Goal: Task Accomplishment & Management: Use online tool/utility

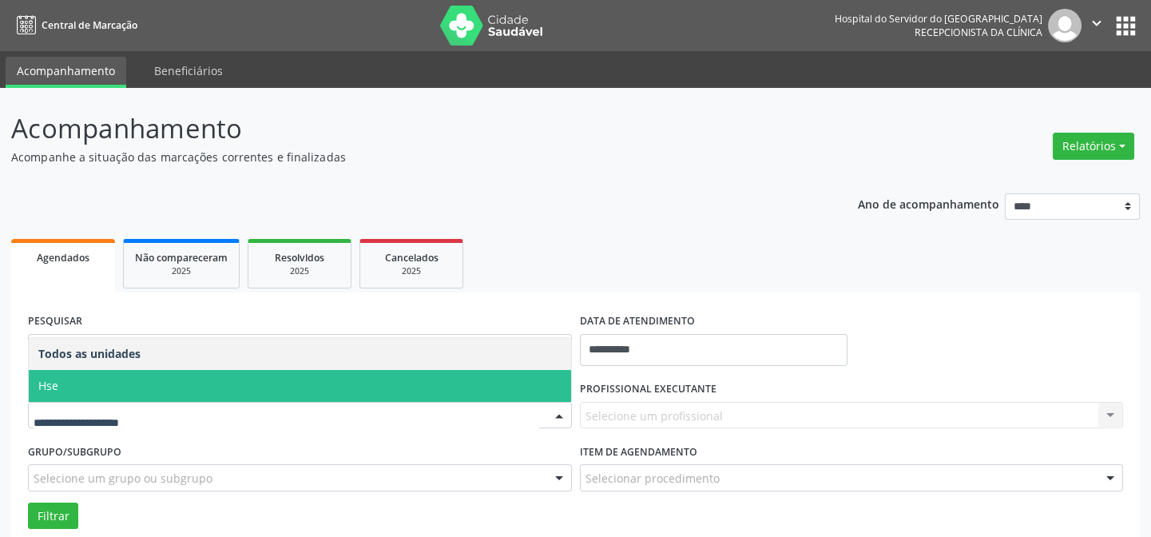
click at [120, 390] on span "Hse" at bounding box center [300, 386] width 542 height 32
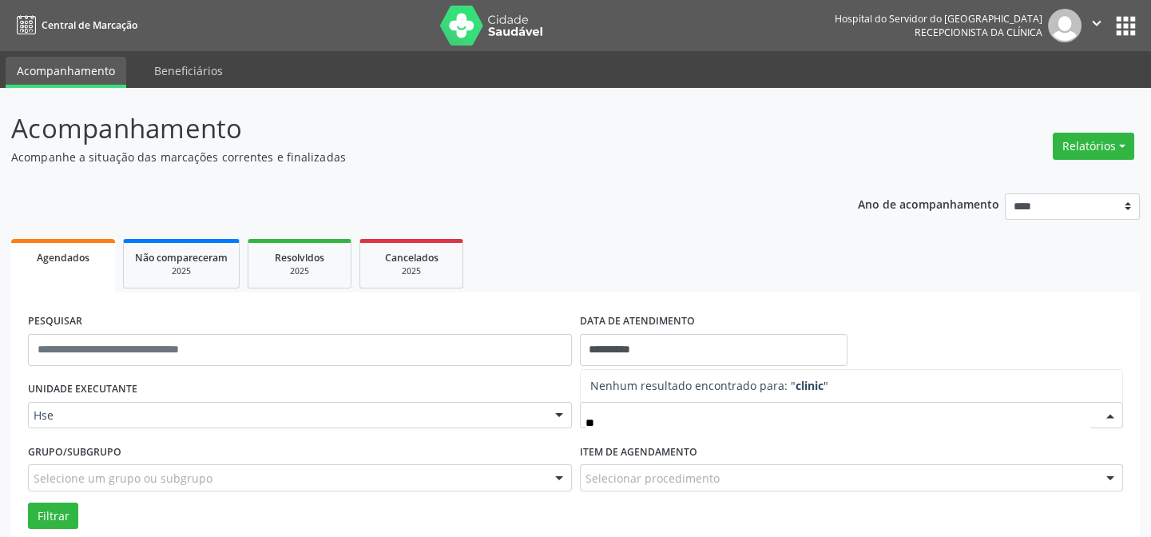
type input "*"
type input "********"
click at [367, 136] on p "Acompanhamento" at bounding box center [406, 129] width 790 height 40
click at [1109, 413] on div at bounding box center [1110, 415] width 24 height 27
type input "*"
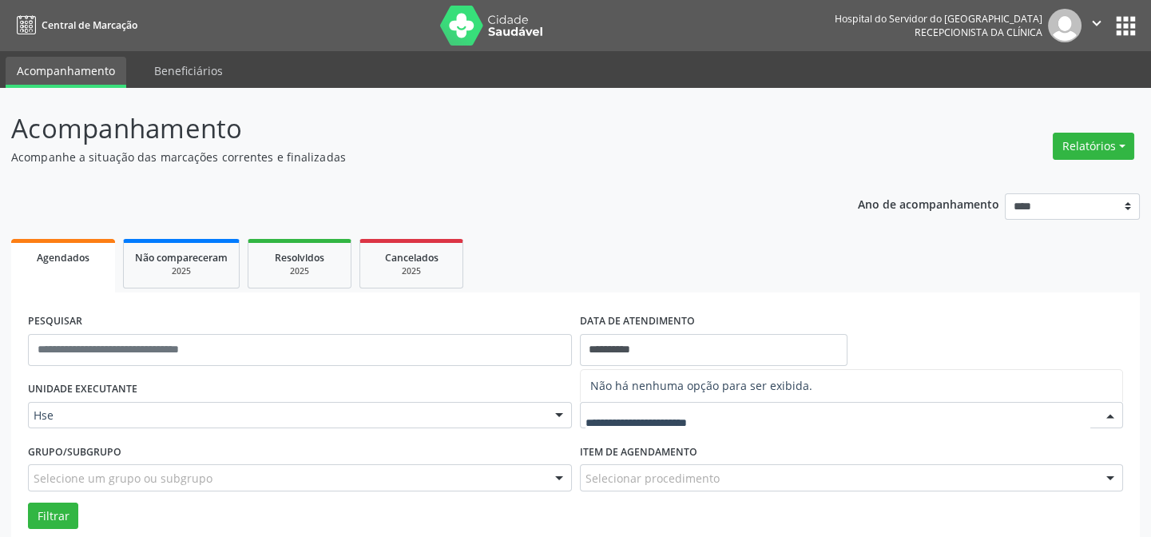
scroll to position [104, 0]
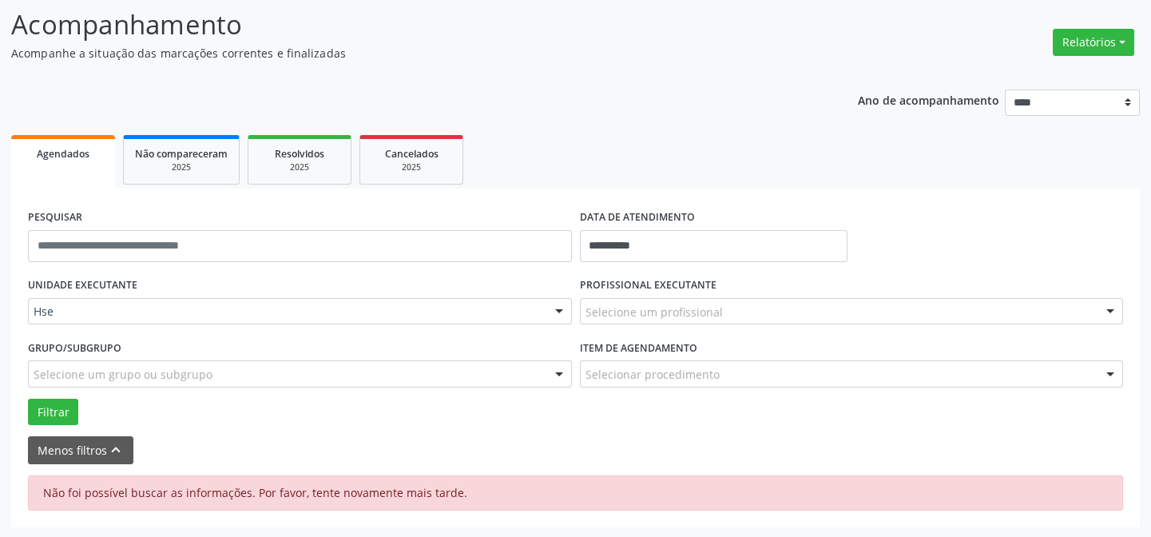
click at [1108, 311] on div at bounding box center [1110, 312] width 24 height 27
click at [787, 308] on div "Selecione um profissional" at bounding box center [852, 311] width 544 height 27
type input "*"
click at [721, 327] on input "text" at bounding box center [837, 319] width 505 height 32
click at [727, 315] on input "text" at bounding box center [837, 319] width 505 height 32
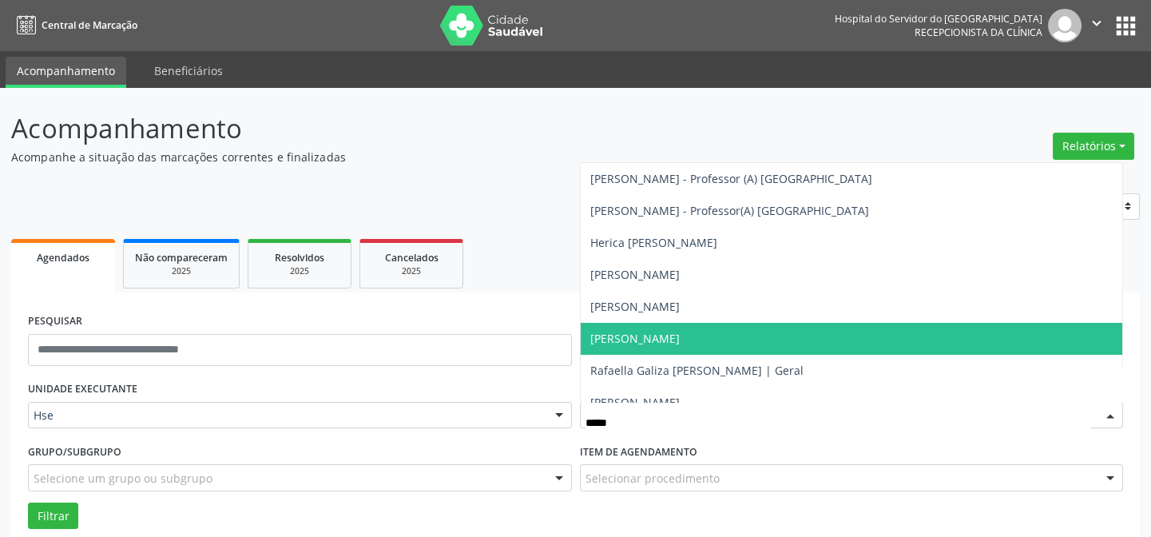
click at [680, 339] on span "Rafaella Cavalcanti Silva da Costa" at bounding box center [634, 338] width 89 height 15
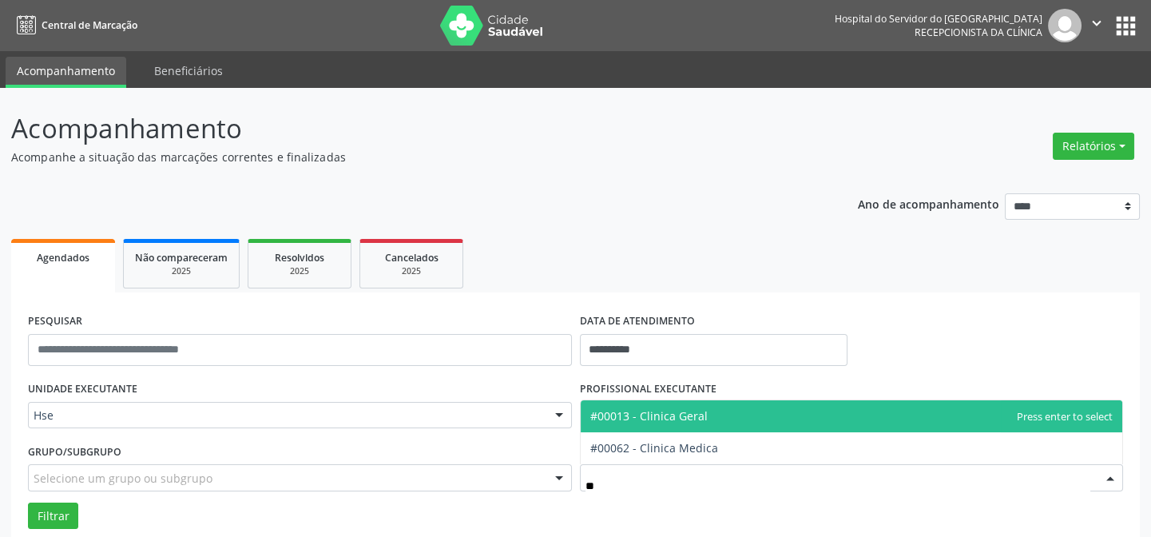
type input "***"
click at [712, 423] on span "#00013 - Clinica Geral" at bounding box center [852, 416] width 542 height 32
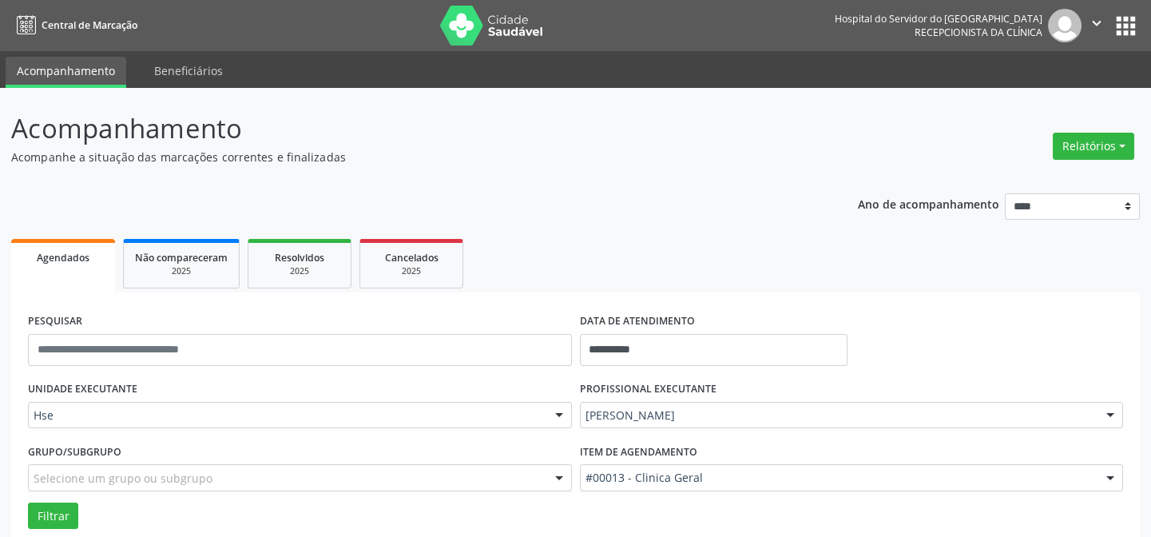
scroll to position [145, 0]
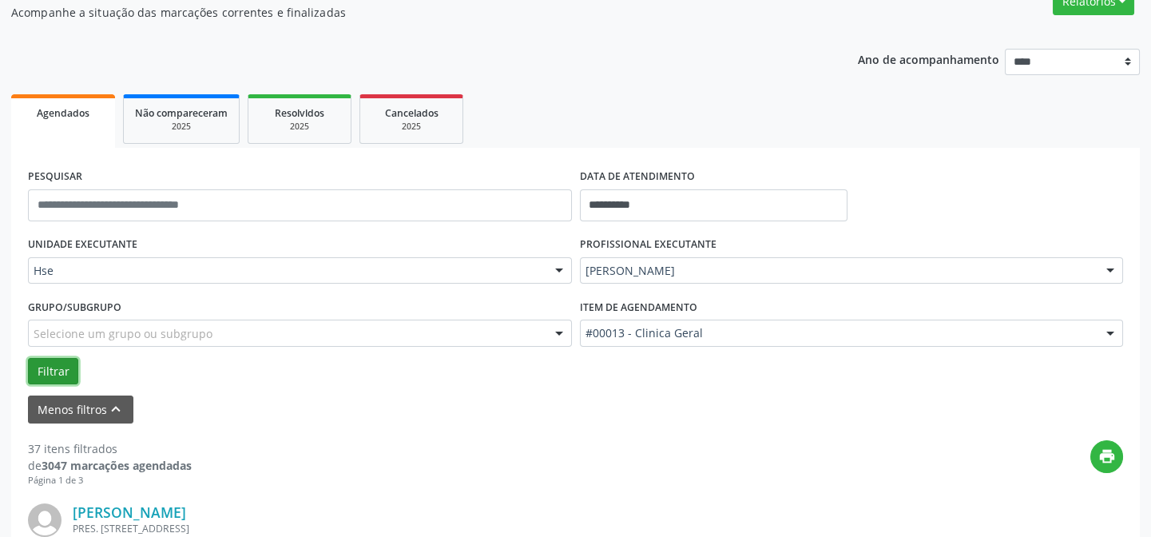
click at [50, 373] on button "Filtrar" at bounding box center [53, 371] width 50 height 27
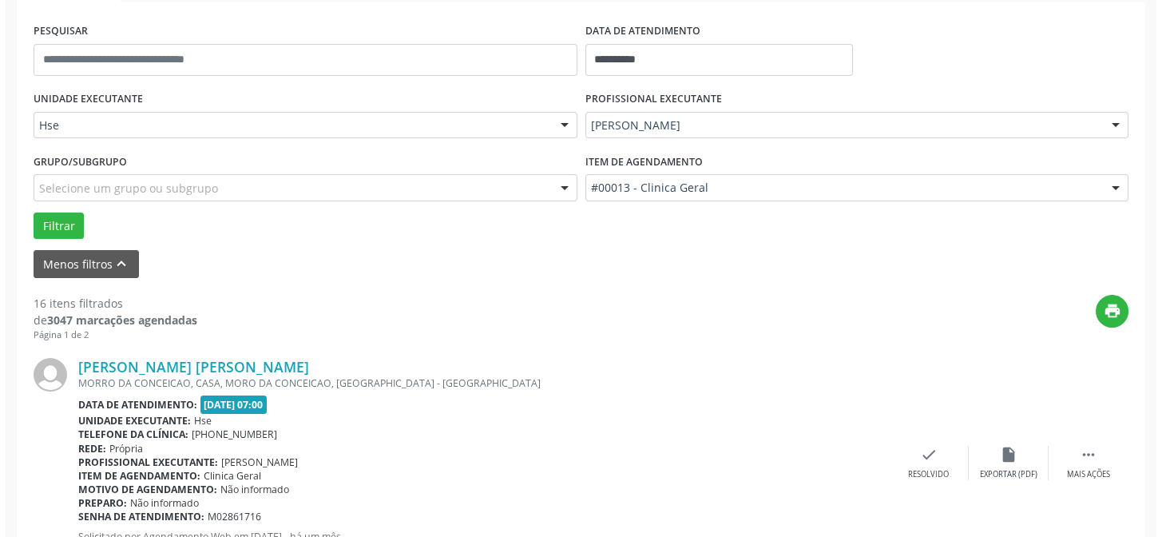
scroll to position [363, 0]
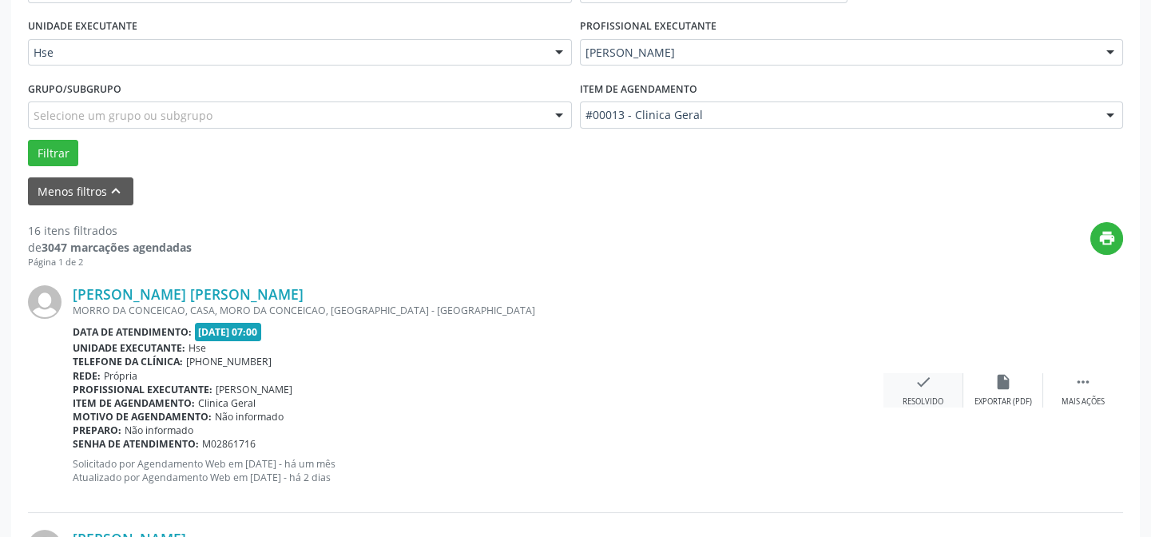
click at [922, 385] on icon "check" at bounding box center [923, 382] width 18 height 18
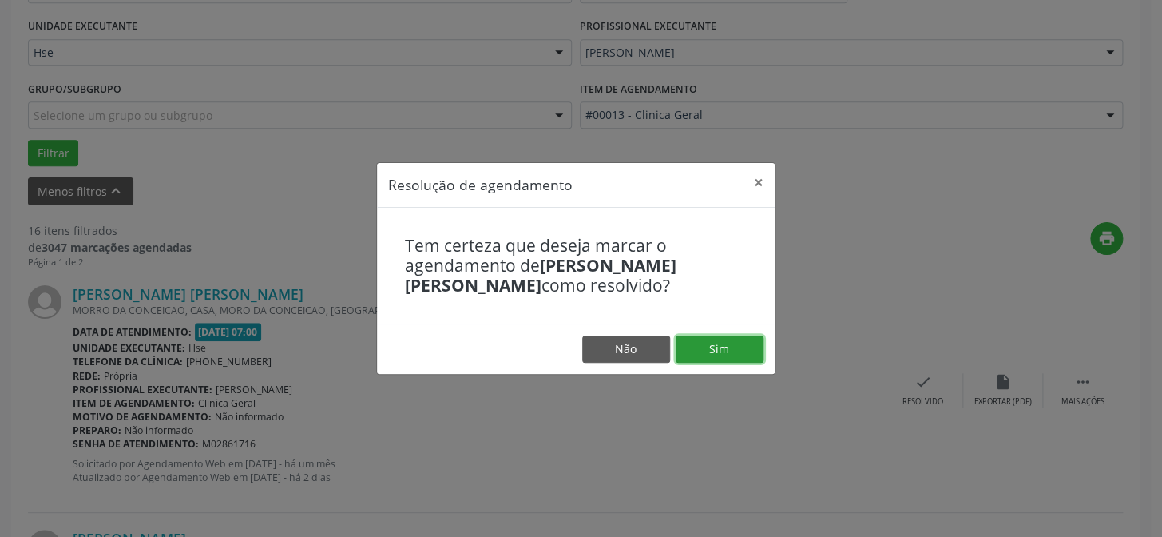
click at [743, 346] on button "Sim" at bounding box center [720, 348] width 88 height 27
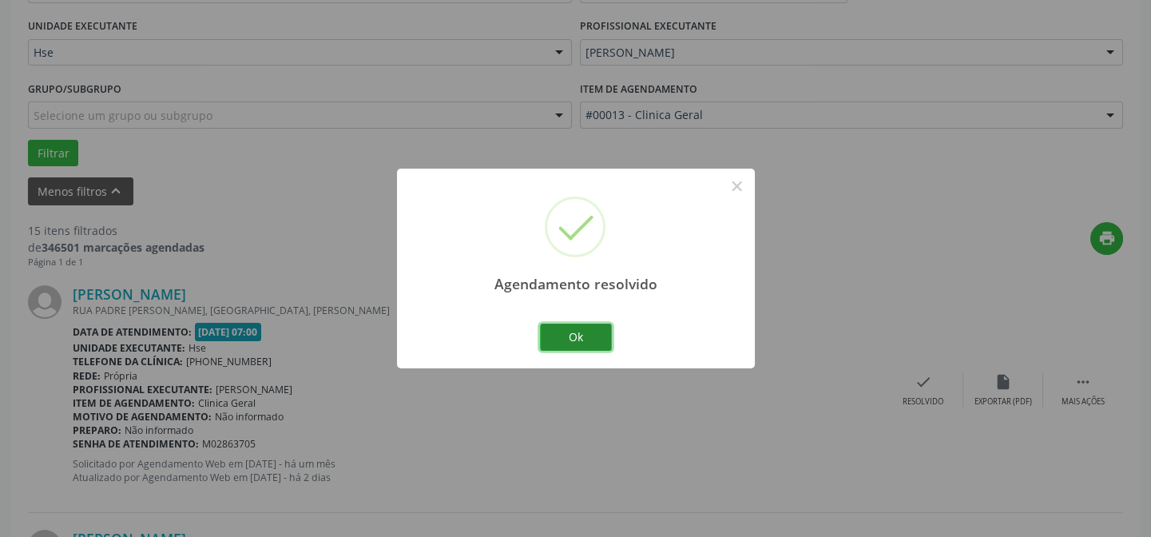
click at [568, 339] on button "Ok" at bounding box center [576, 336] width 72 height 27
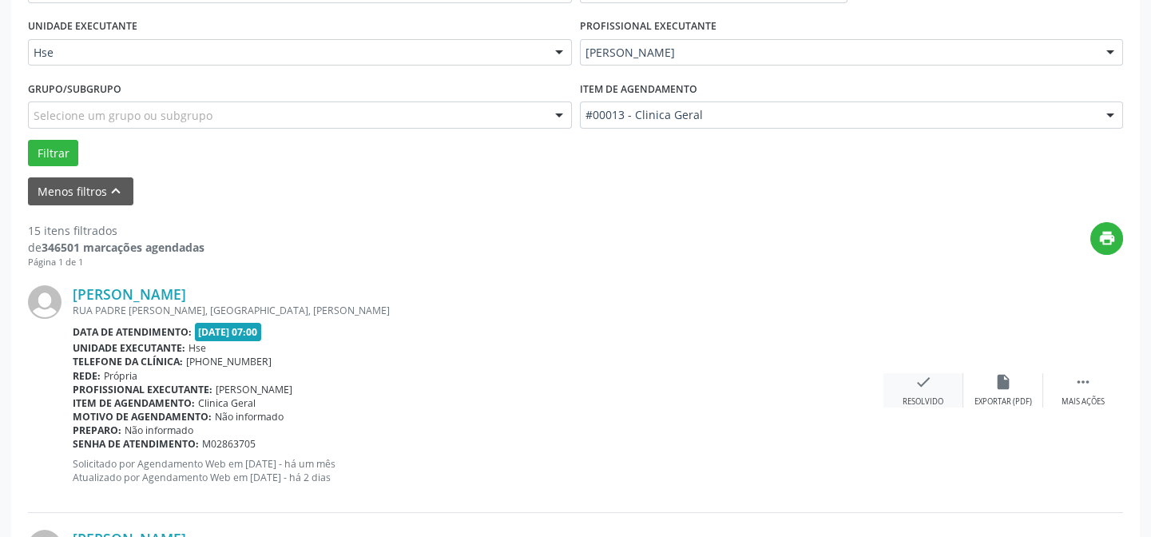
click at [926, 390] on div "check Resolvido" at bounding box center [923, 390] width 80 height 34
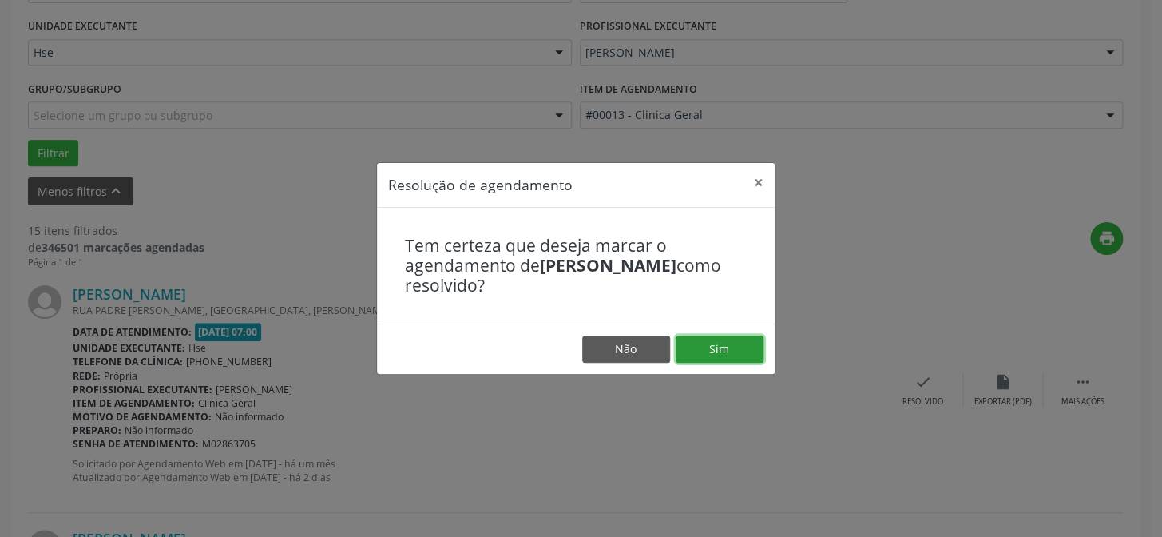
click at [710, 346] on button "Sim" at bounding box center [720, 348] width 88 height 27
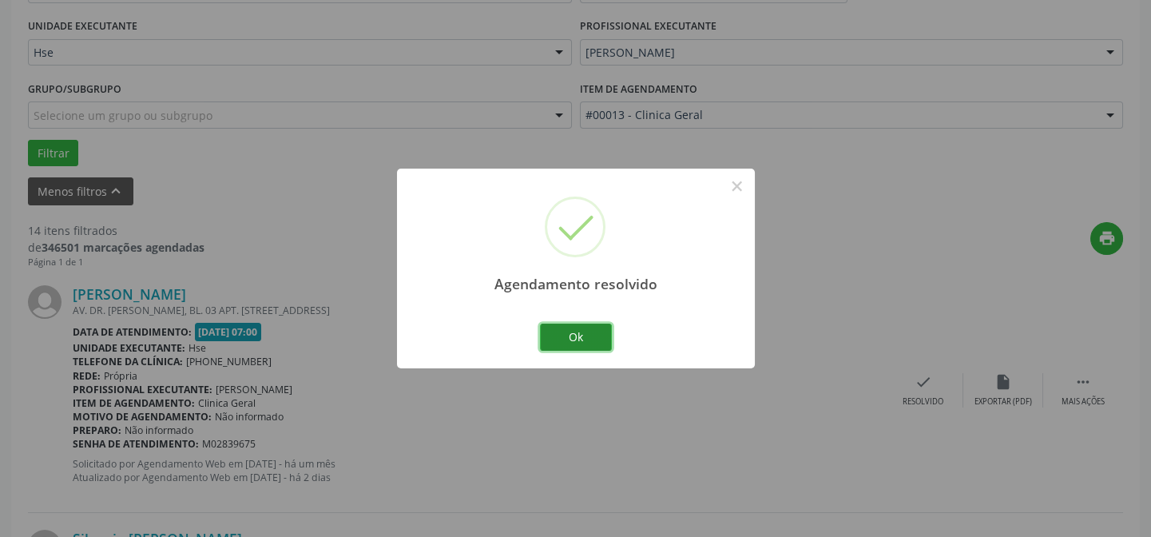
click at [575, 330] on button "Ok" at bounding box center [576, 336] width 72 height 27
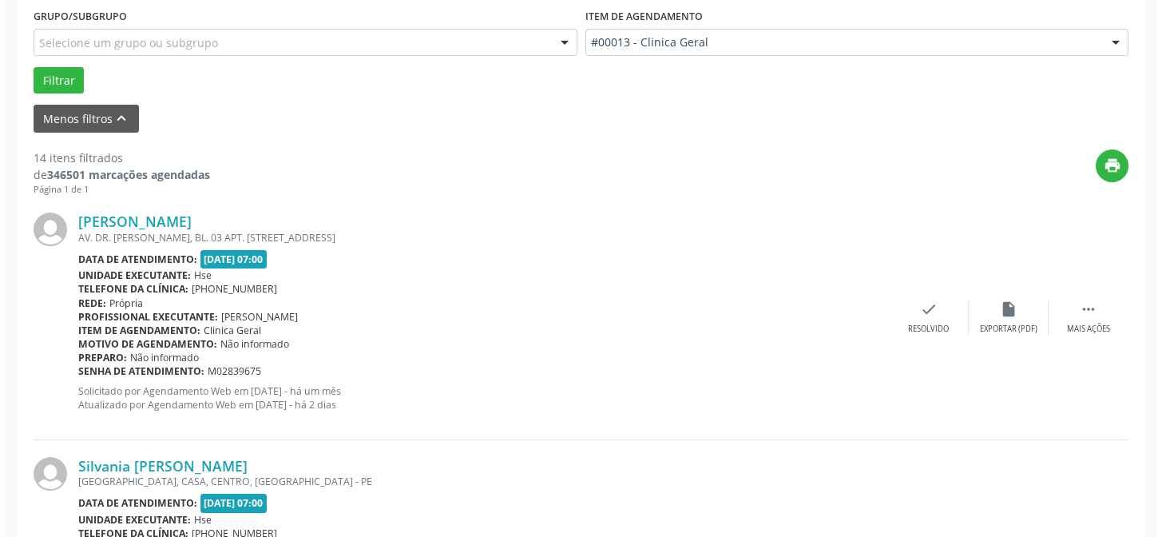
scroll to position [508, 0]
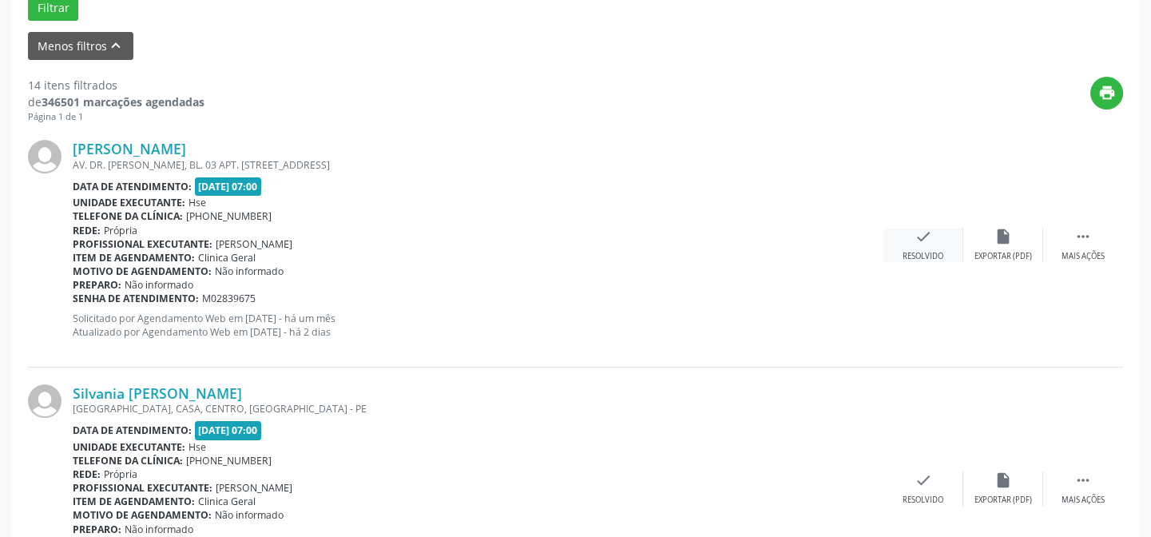
click at [923, 251] on div "Resolvido" at bounding box center [922, 256] width 41 height 11
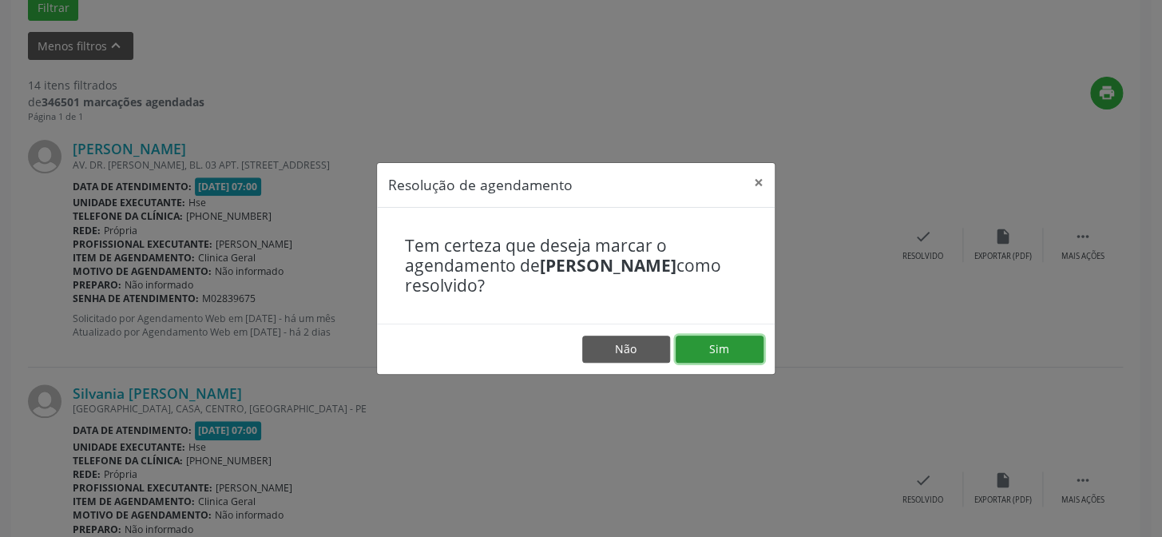
click at [715, 340] on button "Sim" at bounding box center [720, 348] width 88 height 27
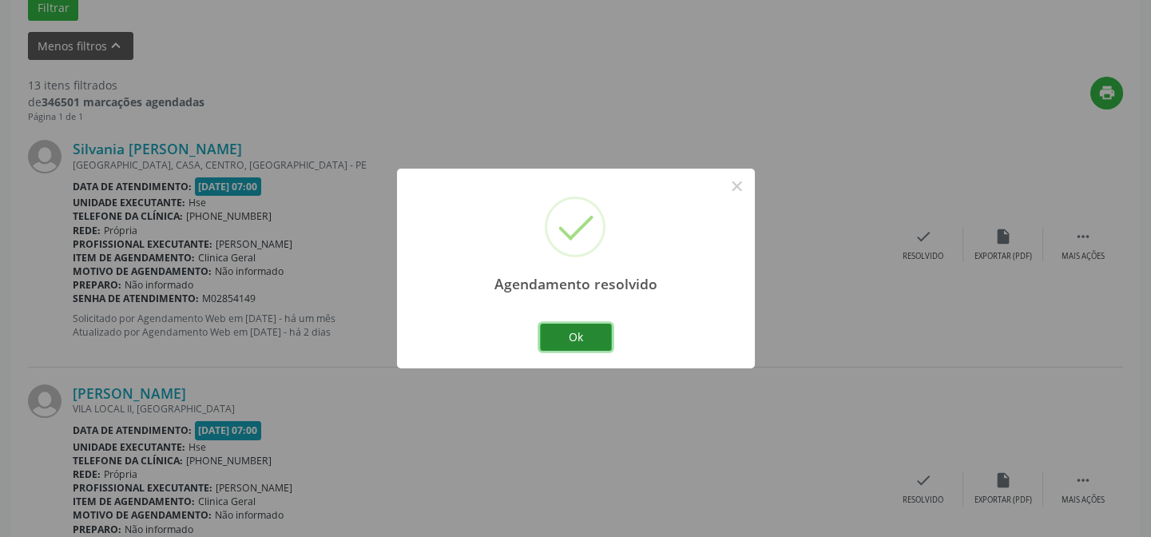
click at [585, 338] on button "Ok" at bounding box center [576, 336] width 72 height 27
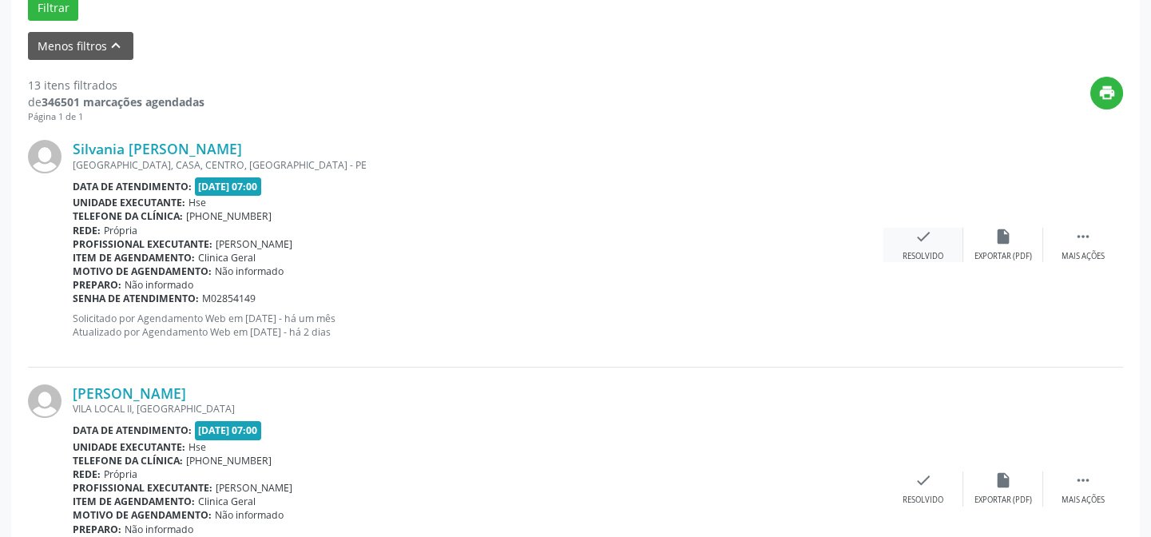
click at [924, 251] on div "Resolvido" at bounding box center [922, 256] width 41 height 11
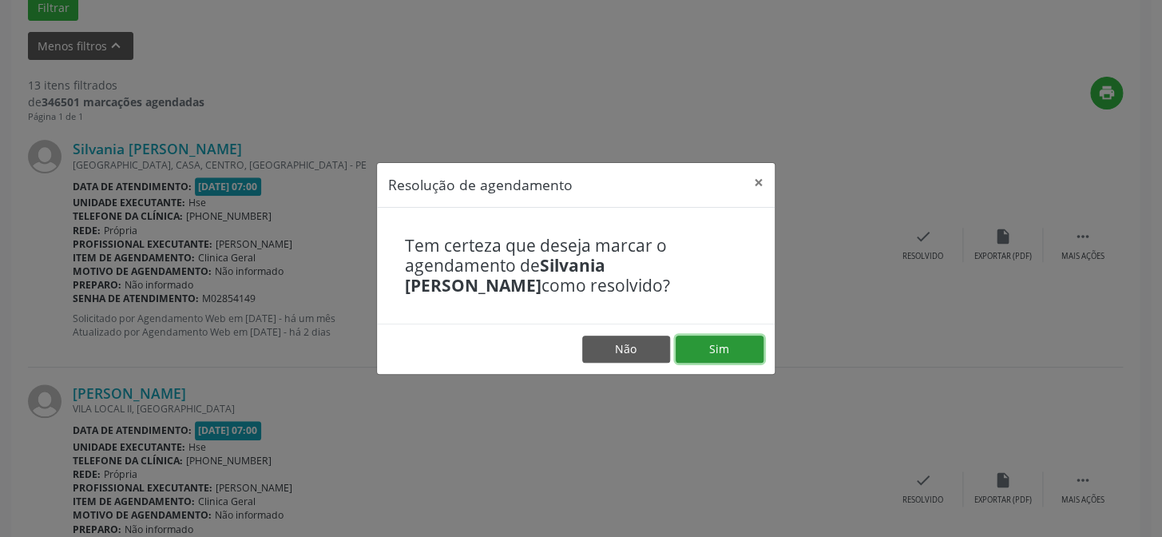
click at [734, 341] on button "Sim" at bounding box center [720, 348] width 88 height 27
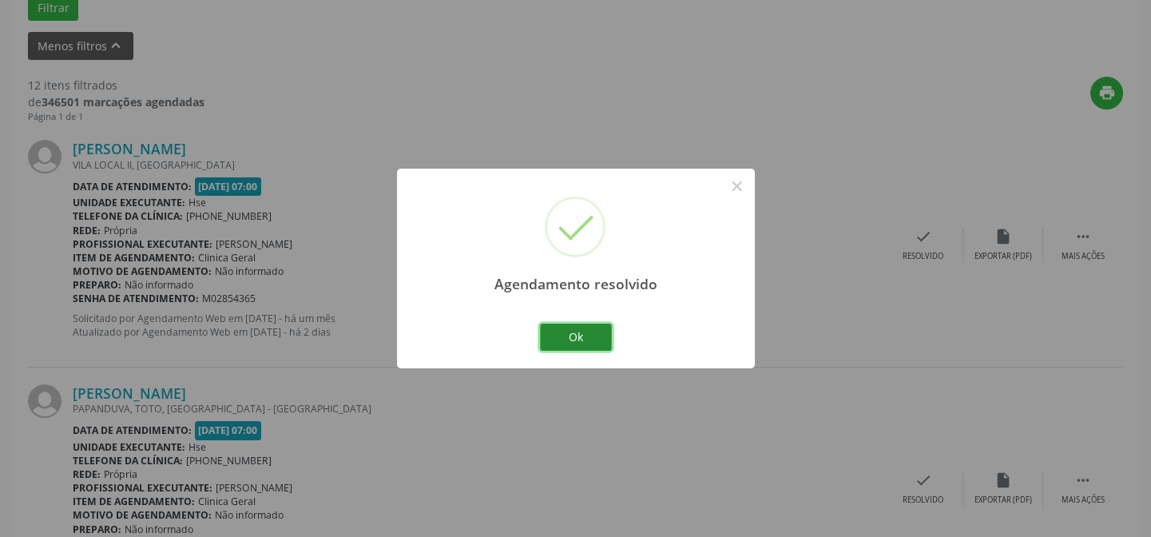
click at [570, 333] on button "Ok" at bounding box center [576, 336] width 72 height 27
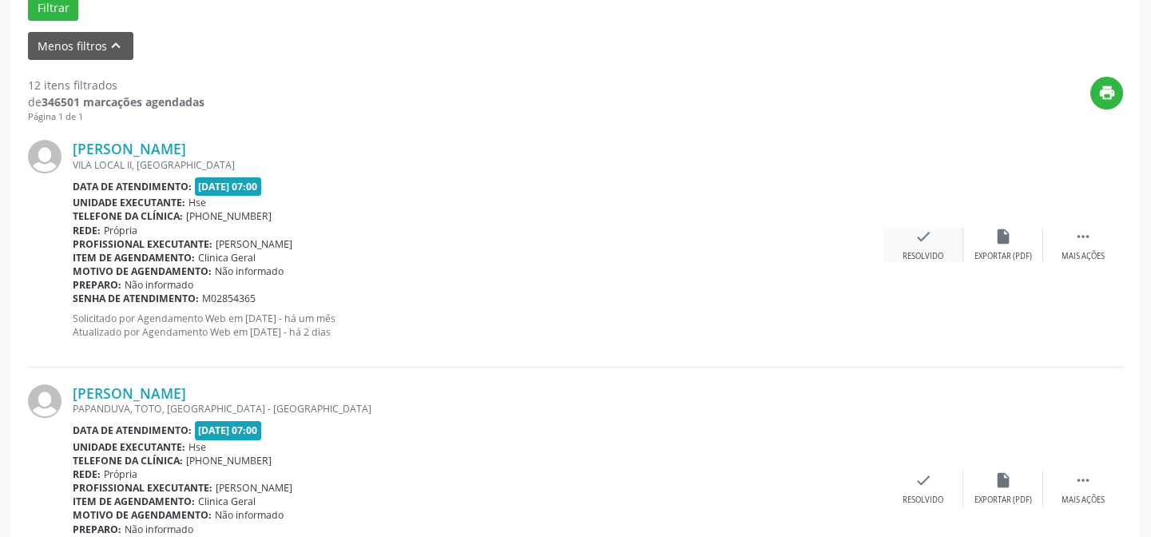
click at [935, 244] on div "check Resolvido" at bounding box center [923, 245] width 80 height 34
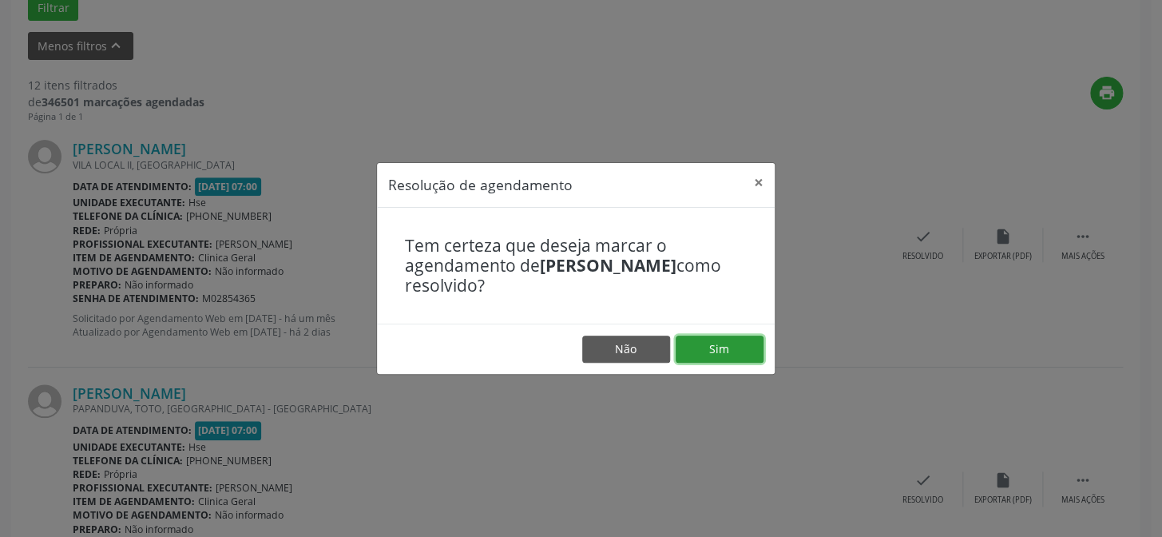
click at [728, 343] on button "Sim" at bounding box center [720, 348] width 88 height 27
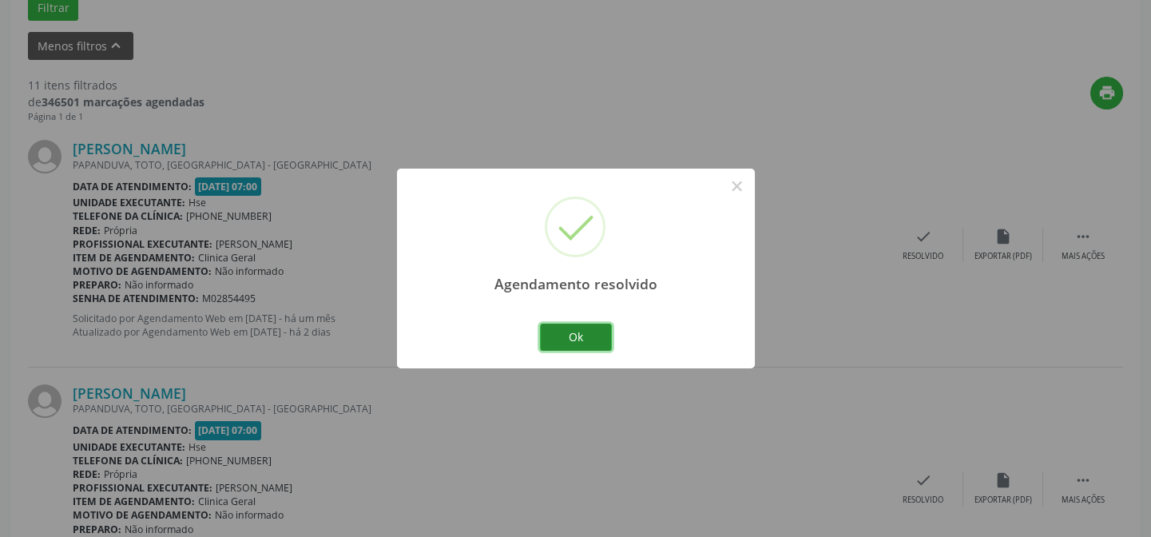
click at [583, 335] on button "Ok" at bounding box center [576, 336] width 72 height 27
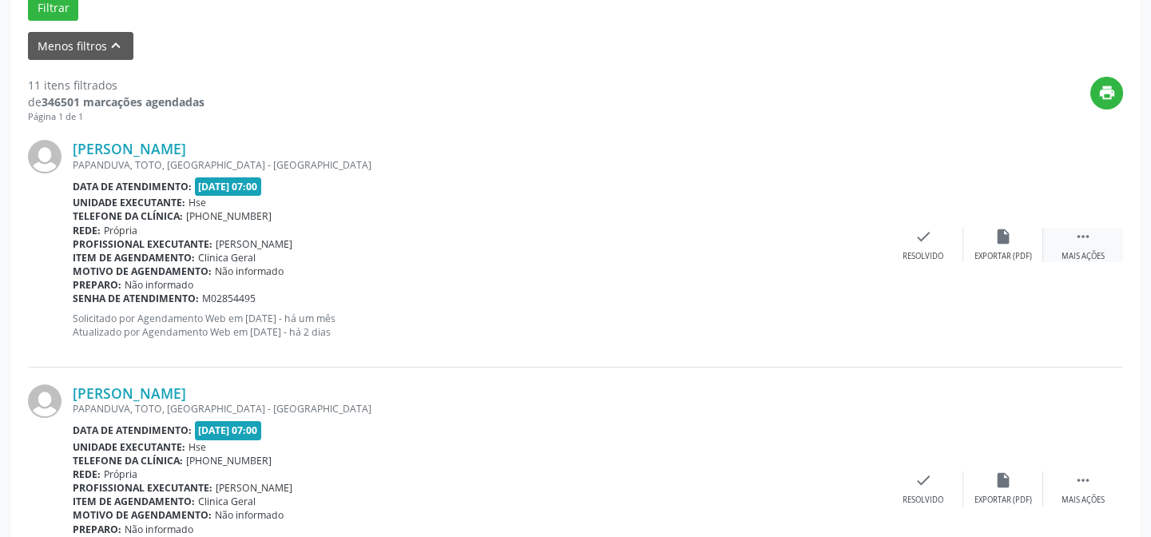
click at [1074, 237] on icon "" at bounding box center [1083, 237] width 18 height 18
click at [997, 240] on icon "alarm_off" at bounding box center [1003, 237] width 18 height 18
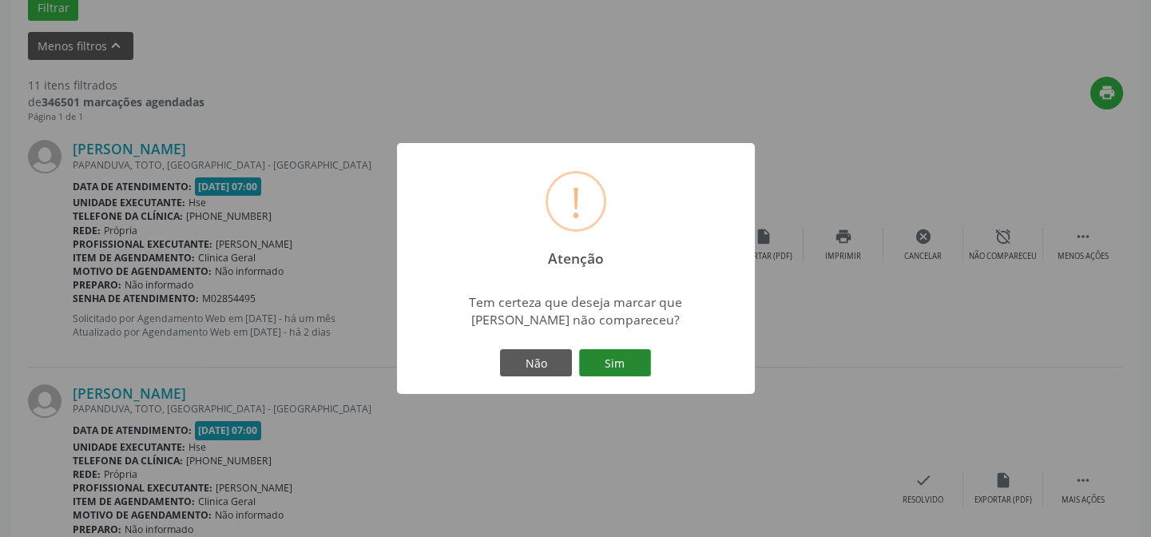
click at [625, 354] on button "Sim" at bounding box center [615, 362] width 72 height 27
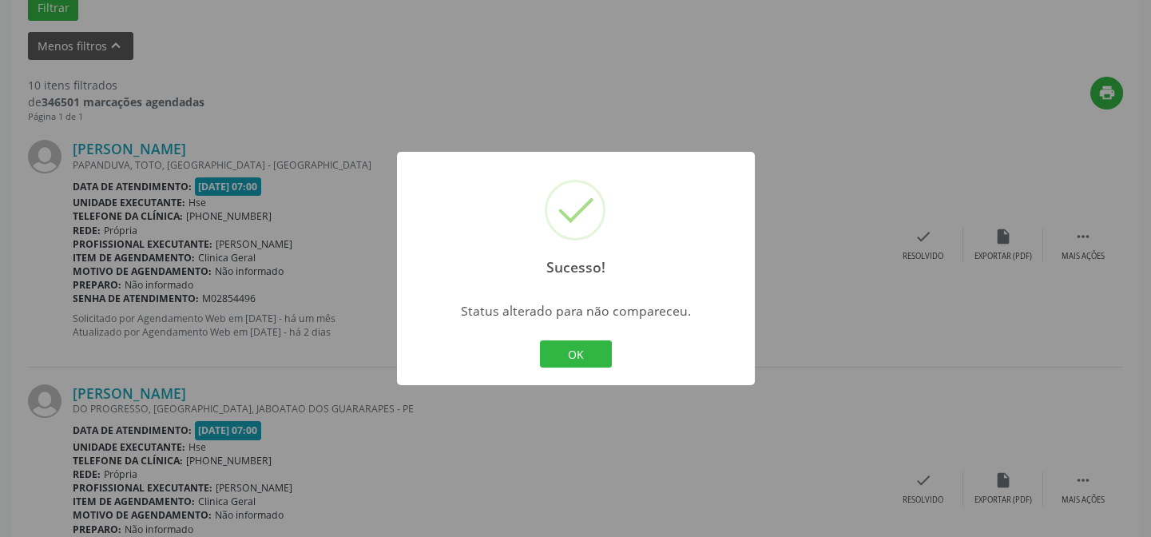
click at [581, 350] on button "OK" at bounding box center [576, 353] width 72 height 27
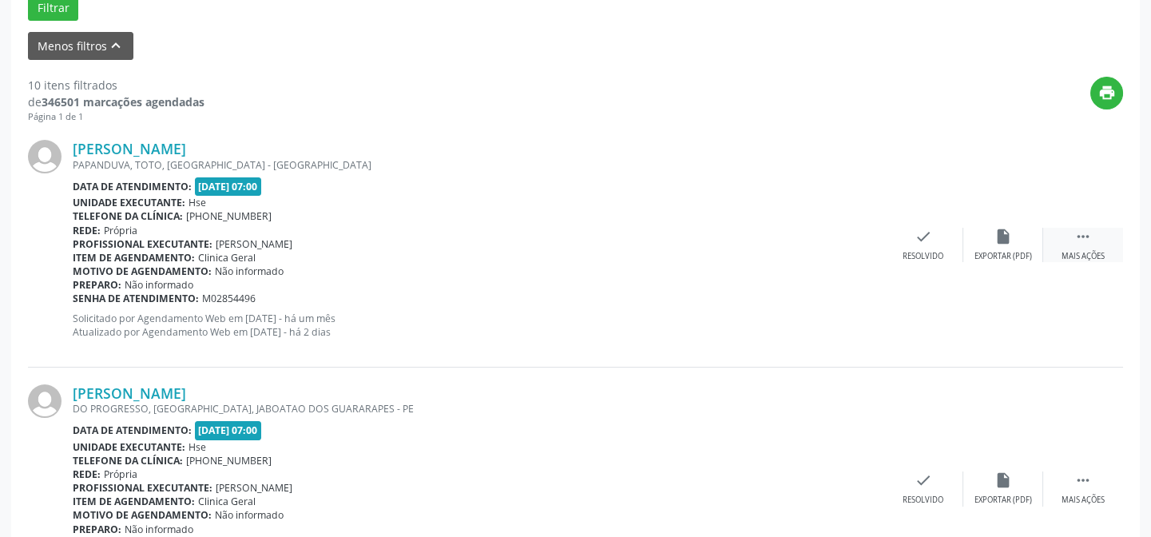
click at [1093, 244] on div " Mais ações" at bounding box center [1083, 245] width 80 height 34
click at [1014, 252] on div "Não compareceu" at bounding box center [1003, 256] width 68 height 11
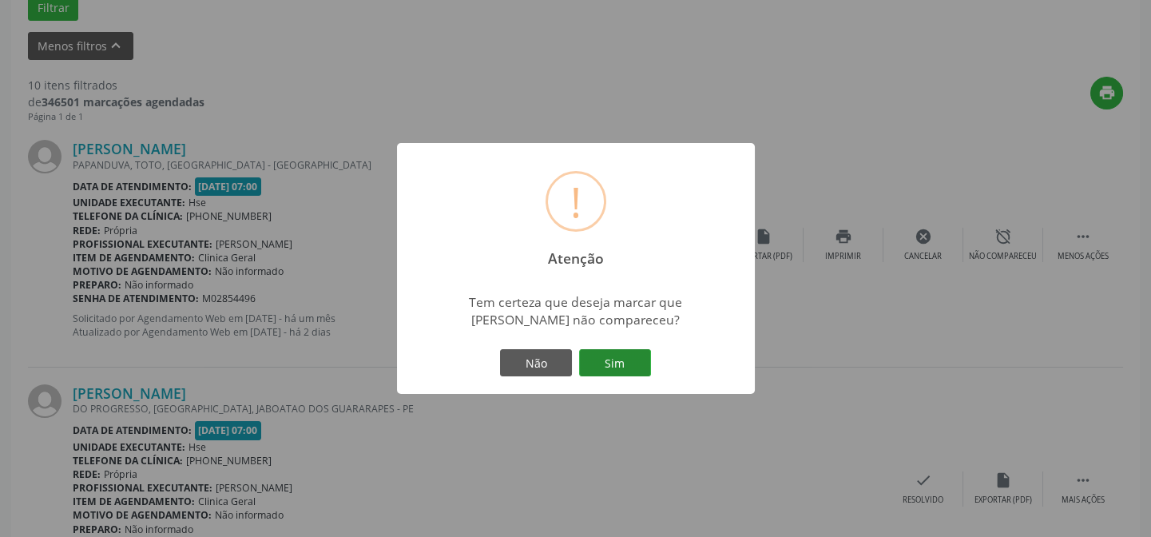
click at [624, 366] on button "Sim" at bounding box center [615, 362] width 72 height 27
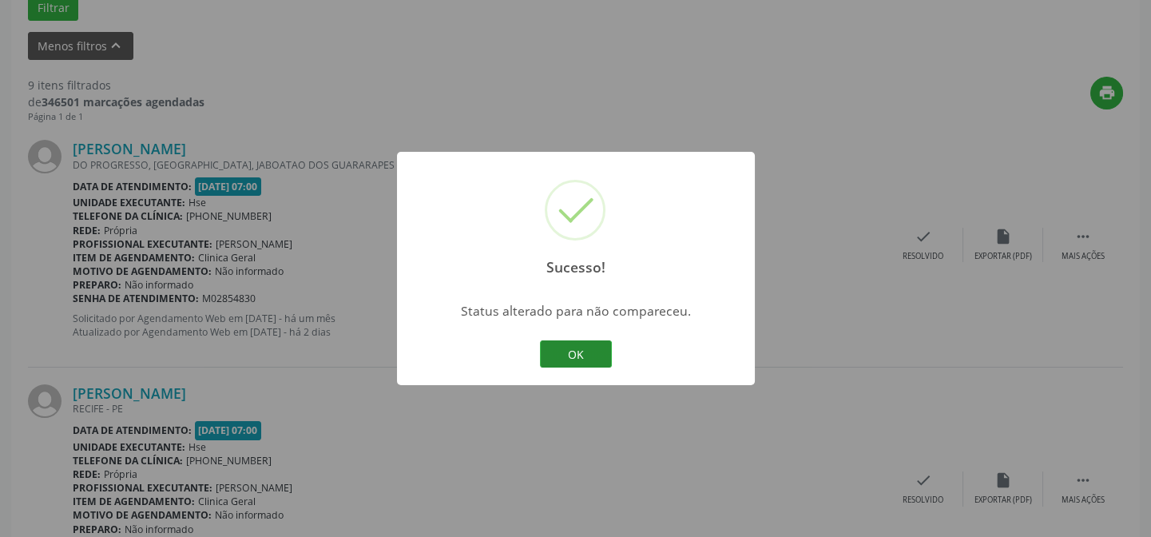
click at [562, 344] on button "OK" at bounding box center [576, 353] width 72 height 27
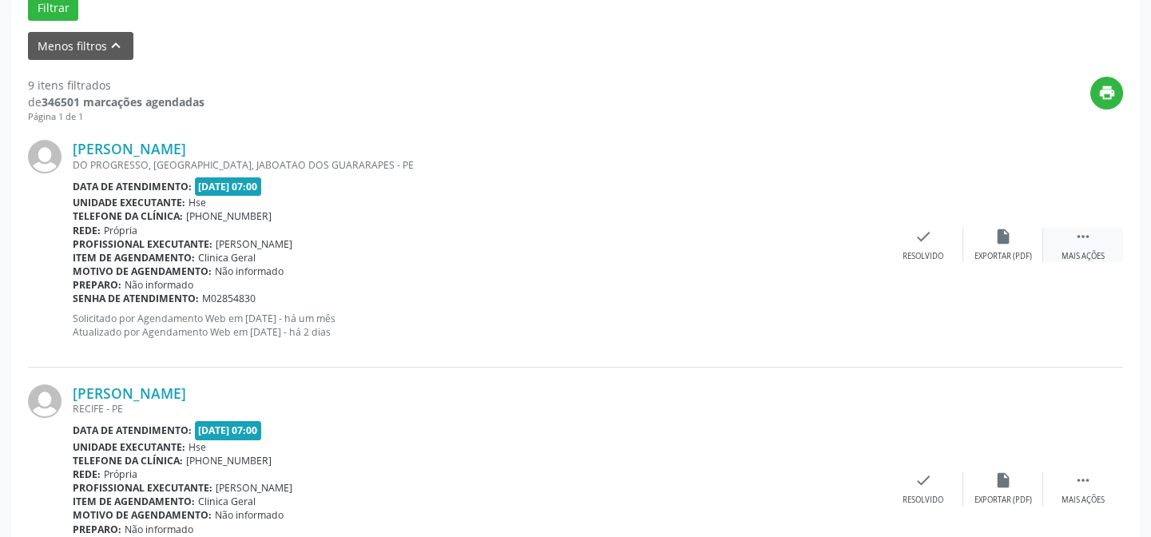
click at [1067, 248] on div " Mais ações" at bounding box center [1083, 245] width 80 height 34
click at [999, 255] on div "Não compareceu" at bounding box center [1003, 256] width 68 height 11
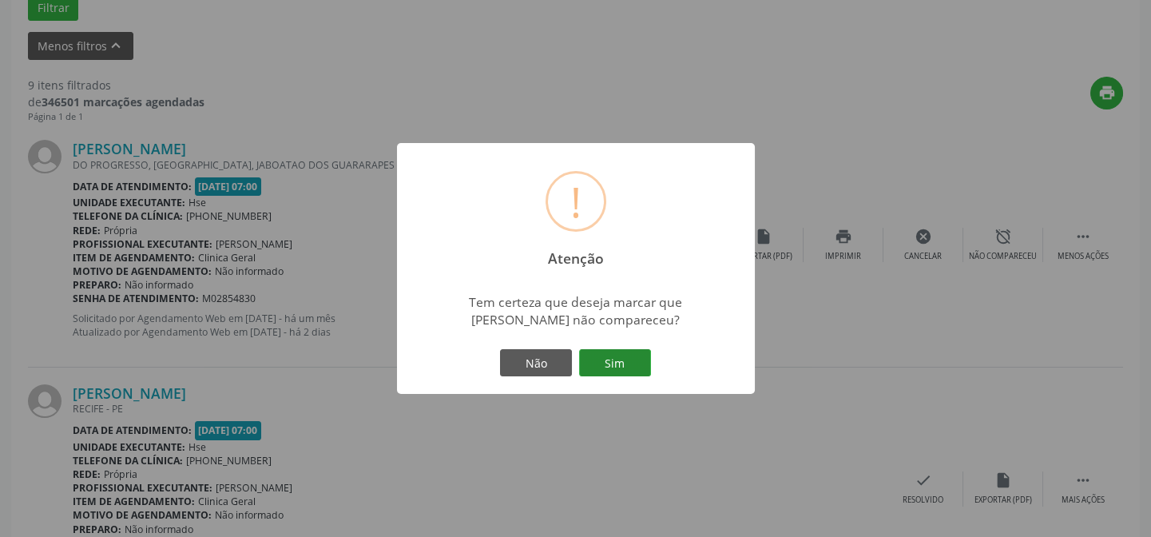
click at [623, 365] on button "Sim" at bounding box center [615, 362] width 72 height 27
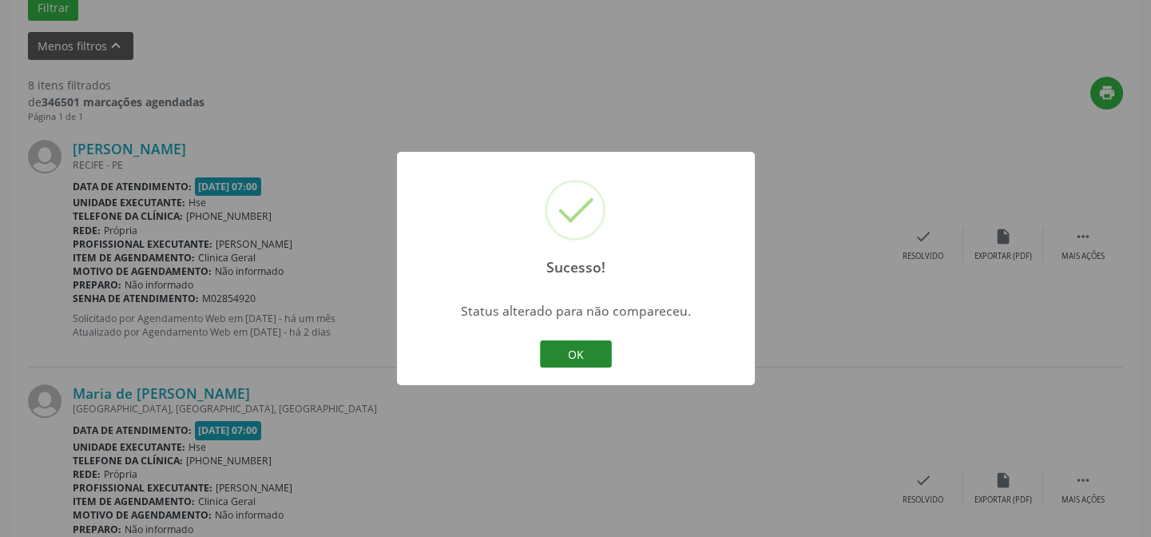
click at [567, 355] on button "OK" at bounding box center [576, 353] width 72 height 27
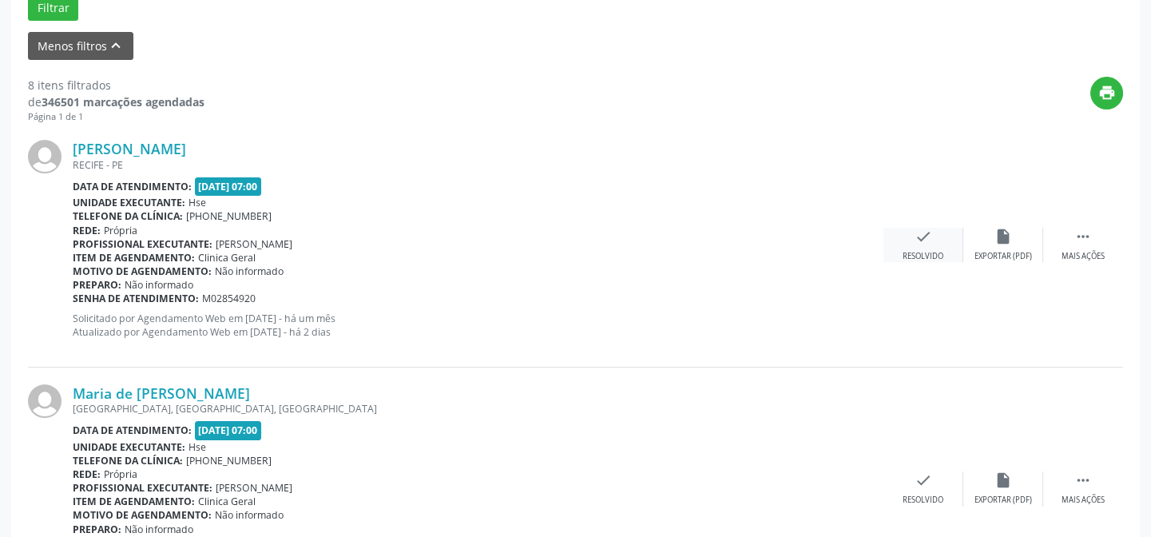
click at [917, 233] on icon "check" at bounding box center [923, 237] width 18 height 18
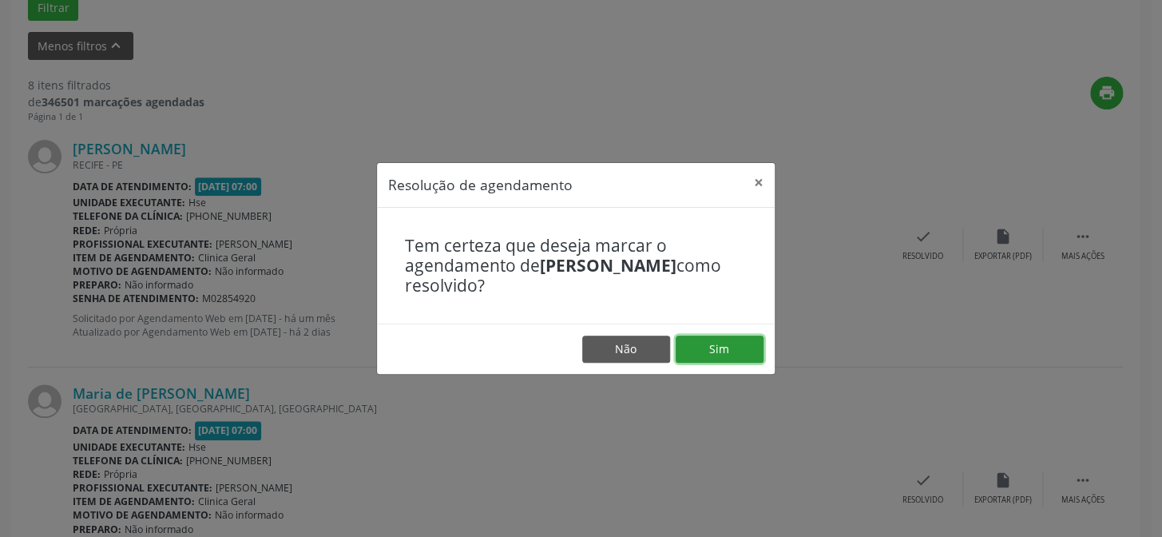
click at [707, 351] on button "Sim" at bounding box center [720, 348] width 88 height 27
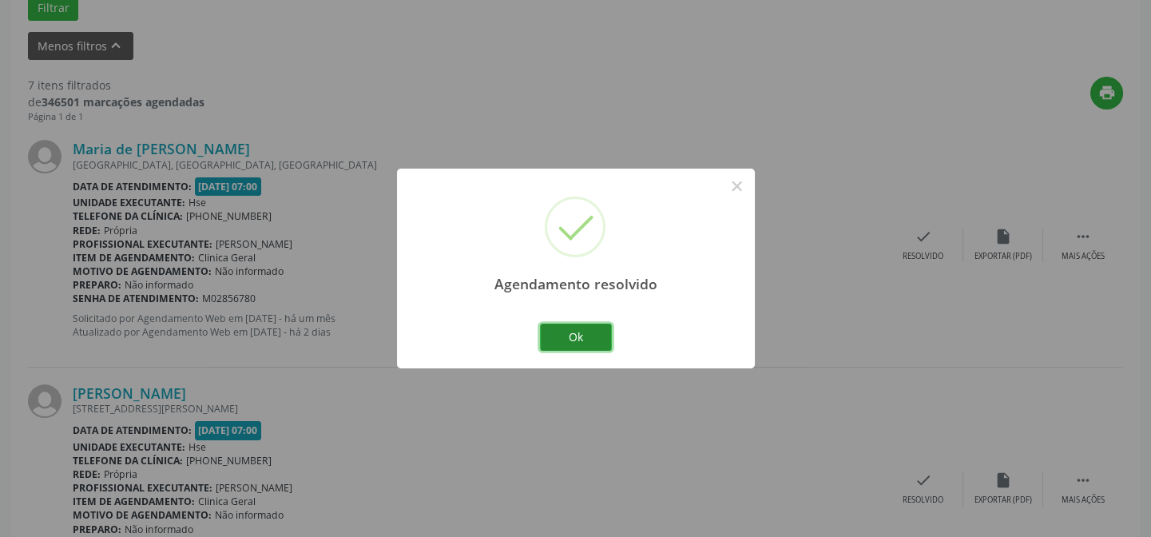
click at [567, 332] on button "Ok" at bounding box center [576, 336] width 72 height 27
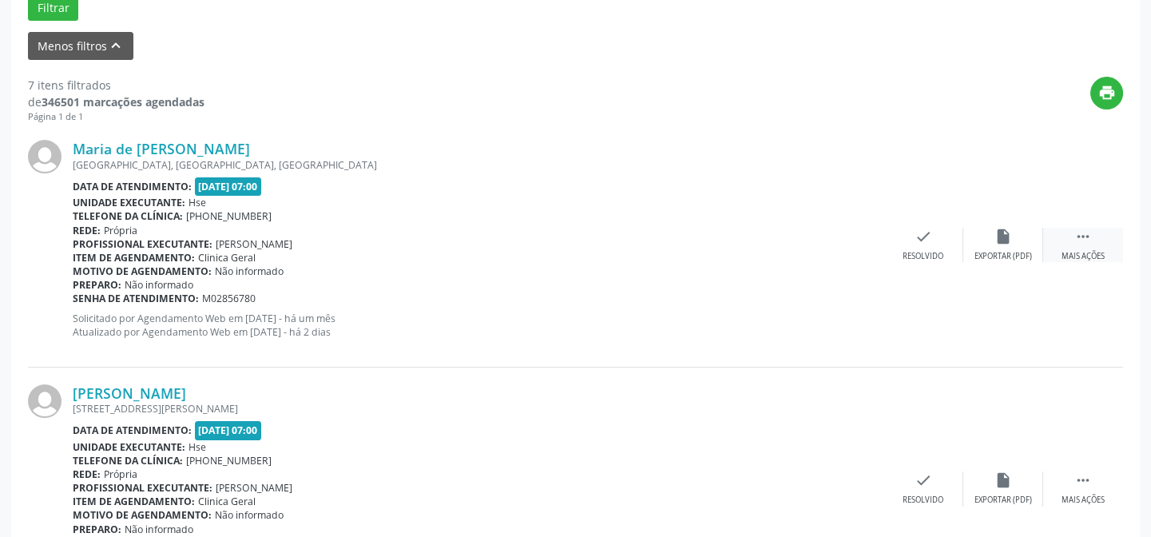
click at [1084, 238] on icon "" at bounding box center [1083, 237] width 18 height 18
click at [993, 241] on div "alarm_off Não compareceu" at bounding box center [1003, 245] width 80 height 34
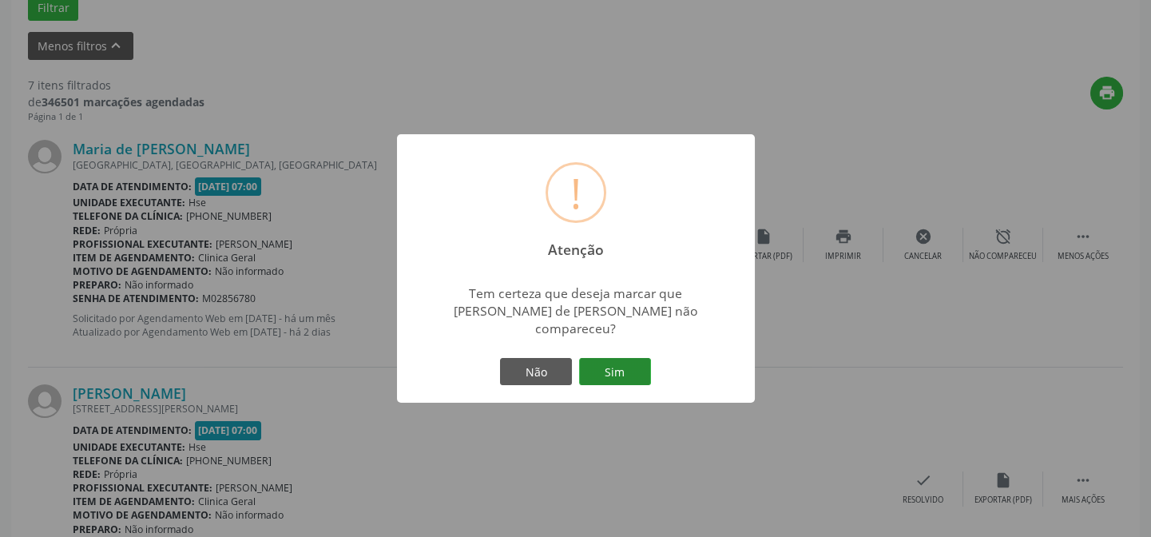
click at [608, 358] on button "Sim" at bounding box center [615, 371] width 72 height 27
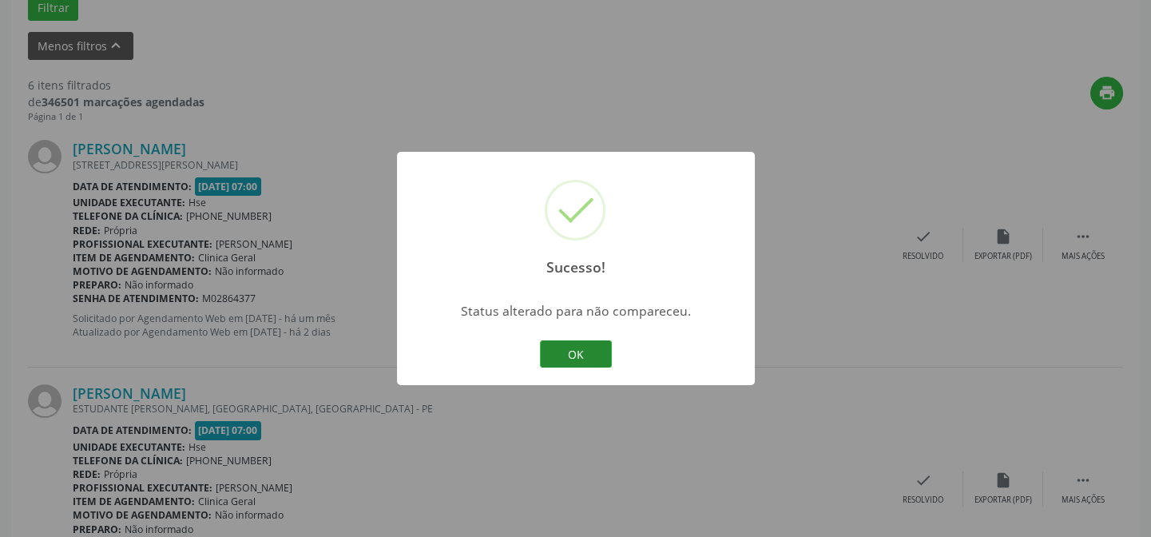
click at [576, 348] on button "OK" at bounding box center [576, 353] width 72 height 27
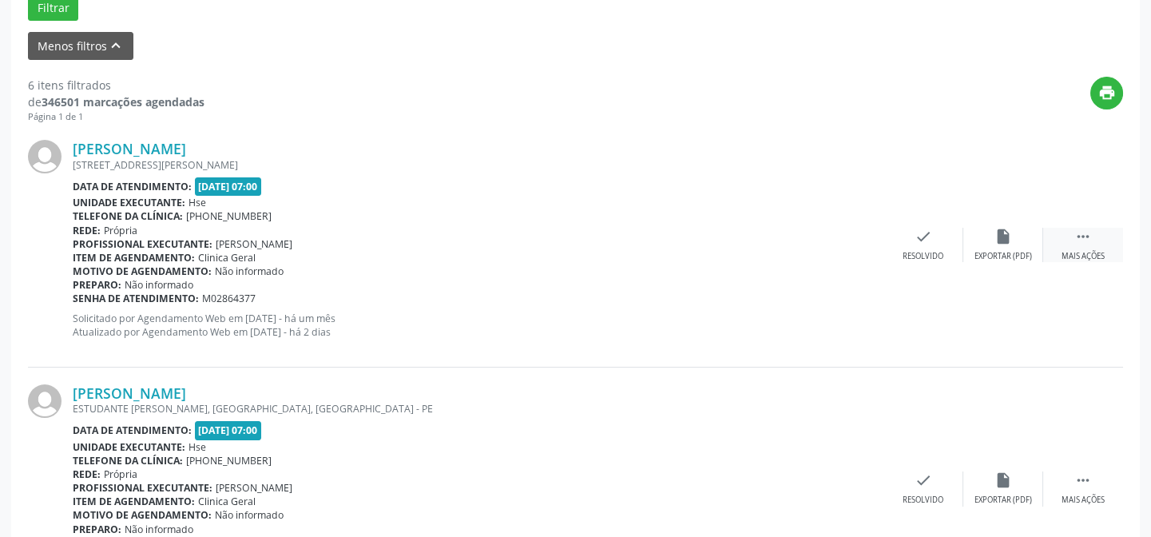
click at [1072, 232] on div " Mais ações" at bounding box center [1083, 245] width 80 height 34
click at [995, 251] on div "Não compareceu" at bounding box center [1003, 256] width 68 height 11
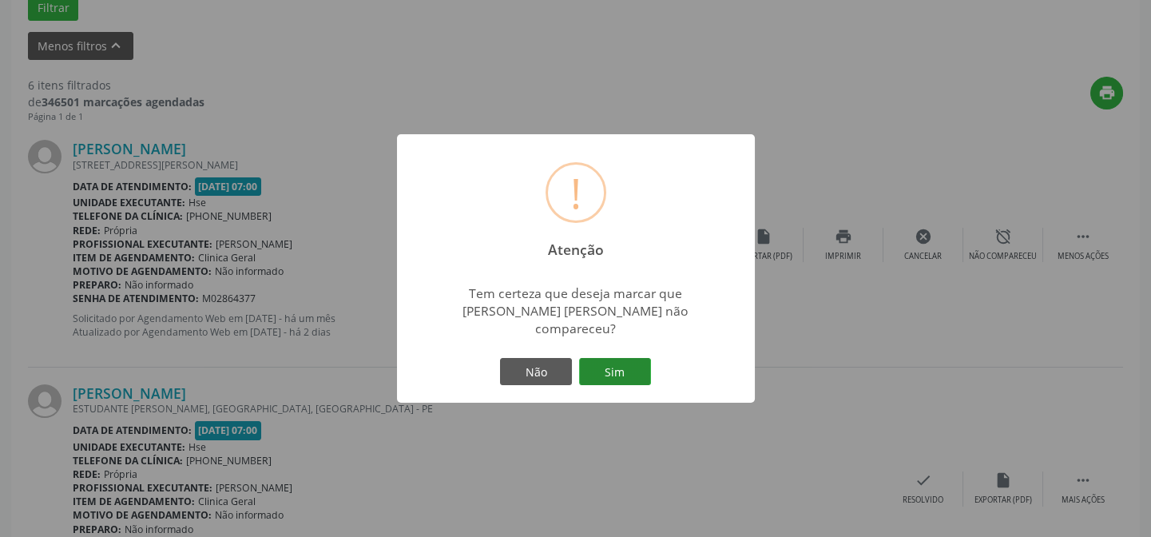
click at [628, 363] on button "Sim" at bounding box center [615, 371] width 72 height 27
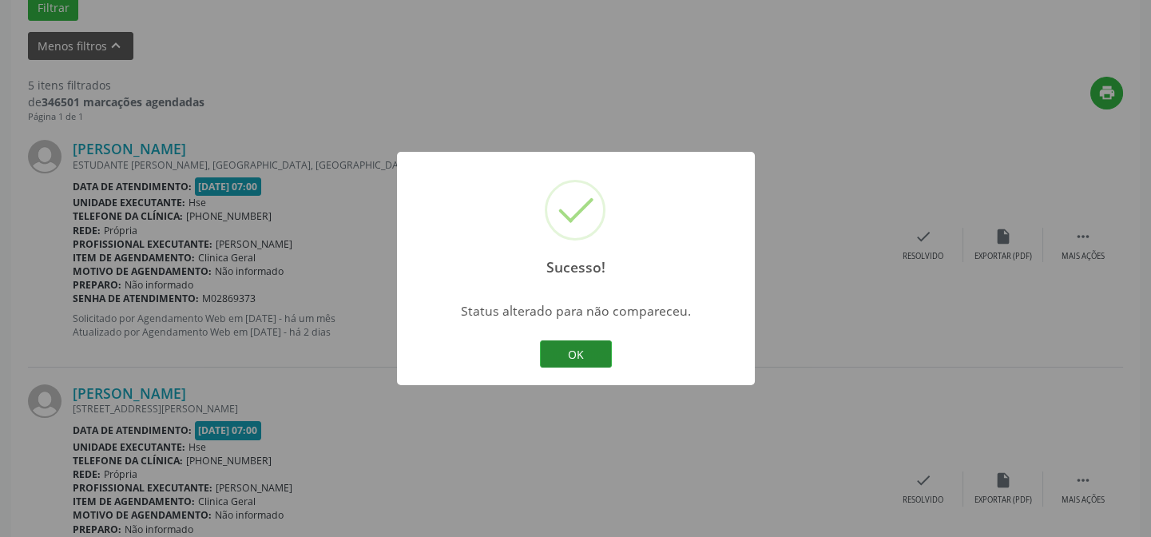
click at [577, 348] on button "OK" at bounding box center [576, 353] width 72 height 27
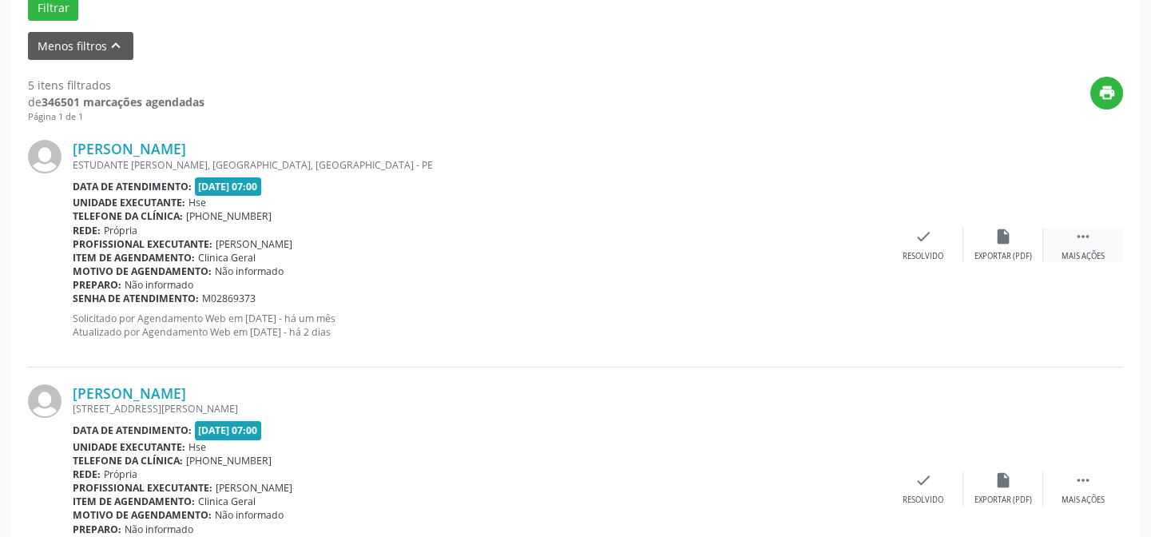
click at [1078, 231] on icon "" at bounding box center [1083, 237] width 18 height 18
click at [999, 245] on div "alarm_off Não compareceu" at bounding box center [1003, 245] width 80 height 34
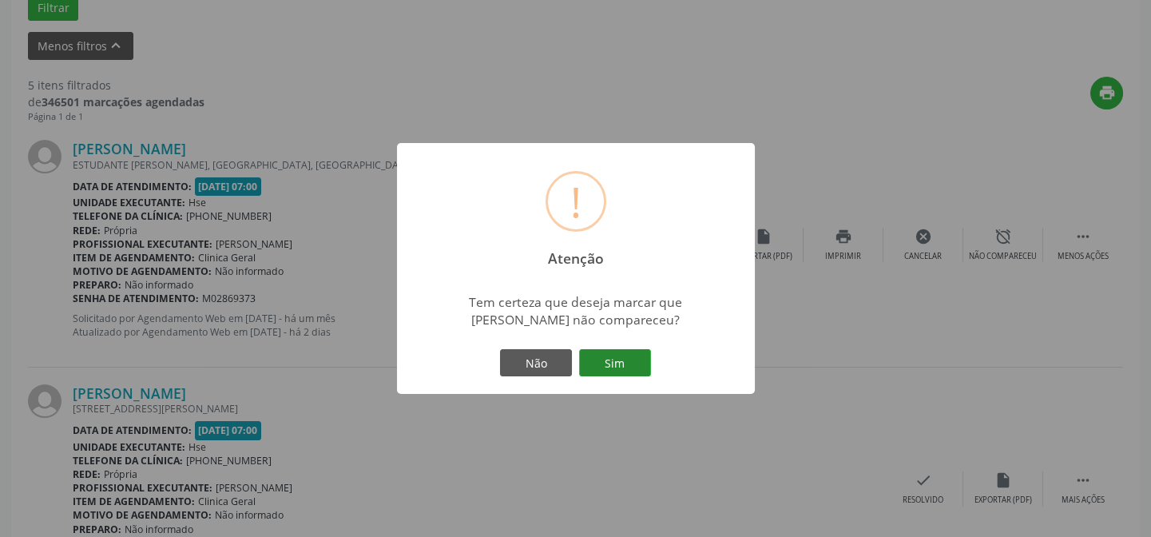
click at [632, 359] on button "Sim" at bounding box center [615, 362] width 72 height 27
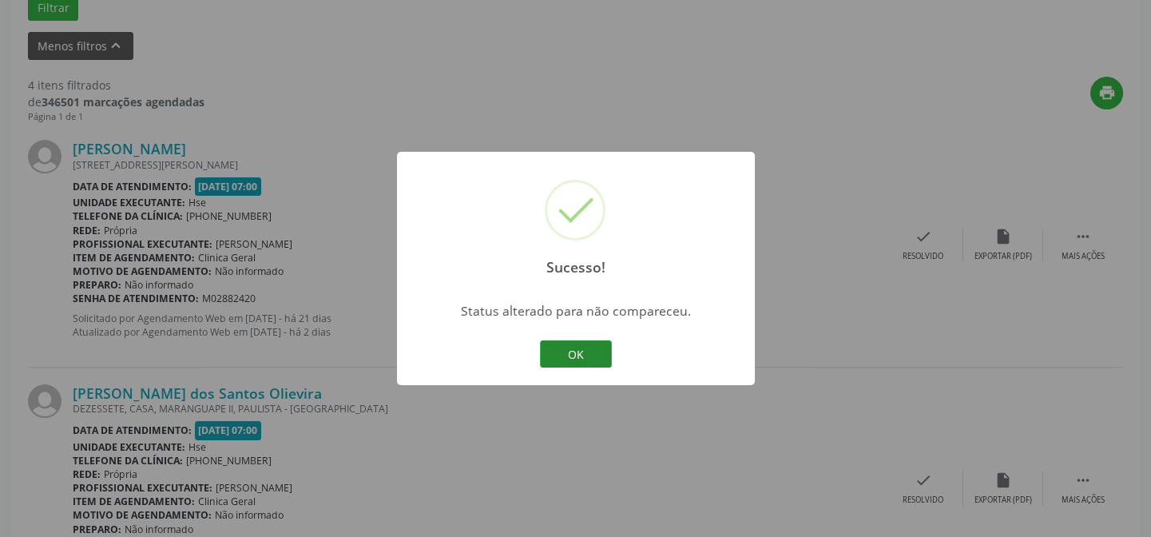
click at [581, 351] on button "OK" at bounding box center [576, 353] width 72 height 27
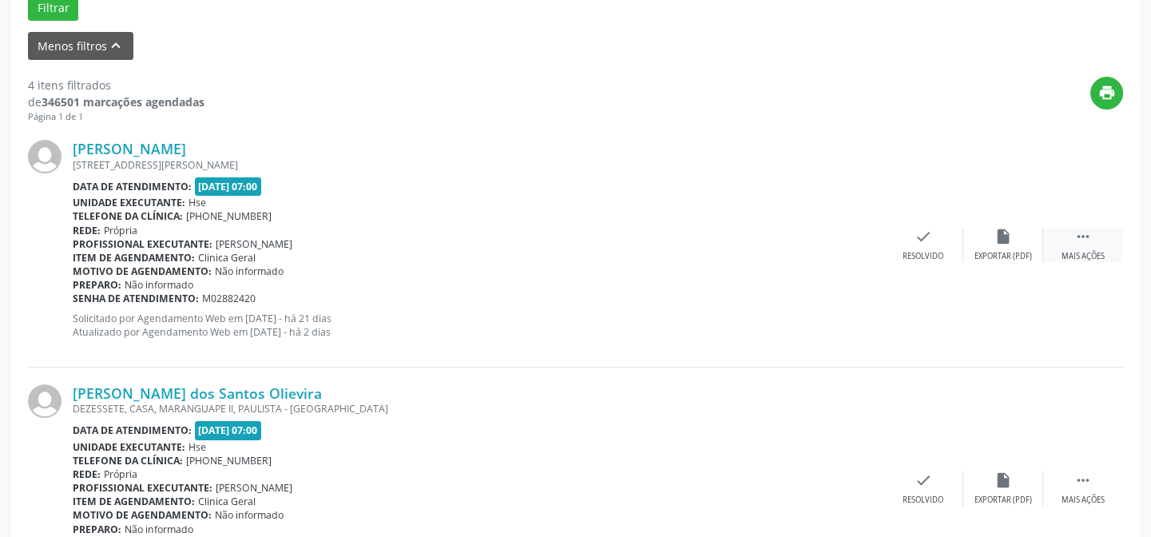
click at [1080, 228] on icon "" at bounding box center [1083, 237] width 18 height 18
click at [1041, 248] on div "alarm_off Não compareceu" at bounding box center [1003, 245] width 80 height 34
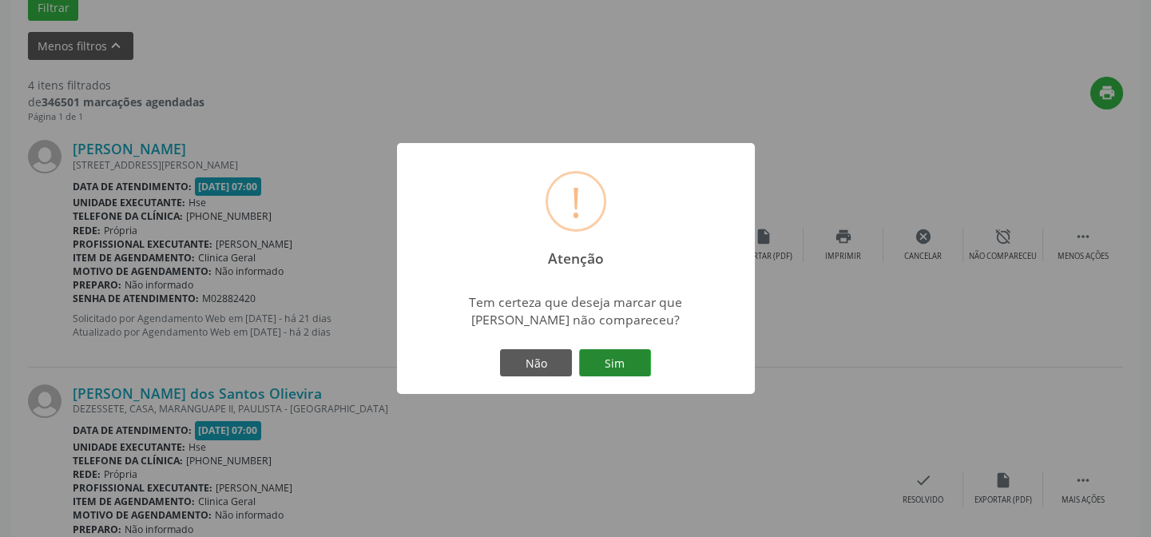
click at [590, 370] on button "Sim" at bounding box center [615, 362] width 72 height 27
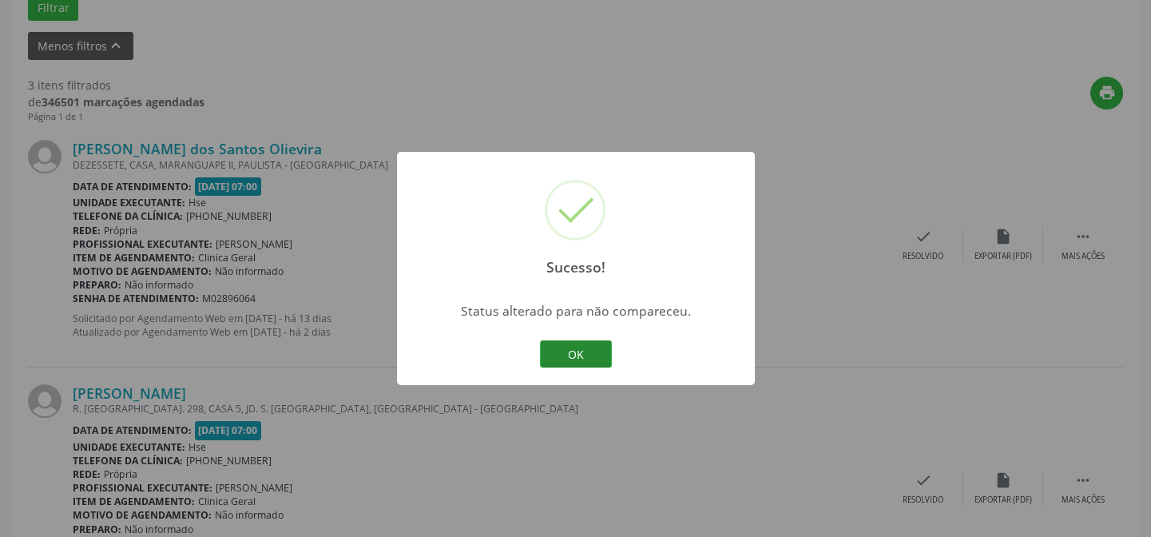
click at [581, 355] on button "OK" at bounding box center [576, 353] width 72 height 27
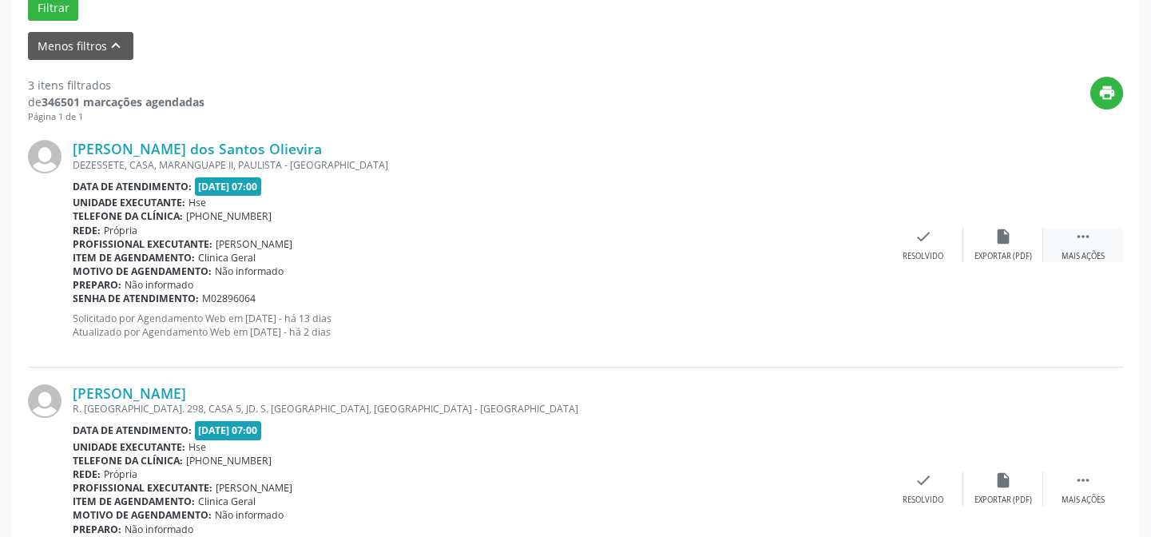
click at [1081, 240] on icon "" at bounding box center [1083, 237] width 18 height 18
click at [1017, 251] on div "Não compareceu" at bounding box center [1003, 256] width 68 height 11
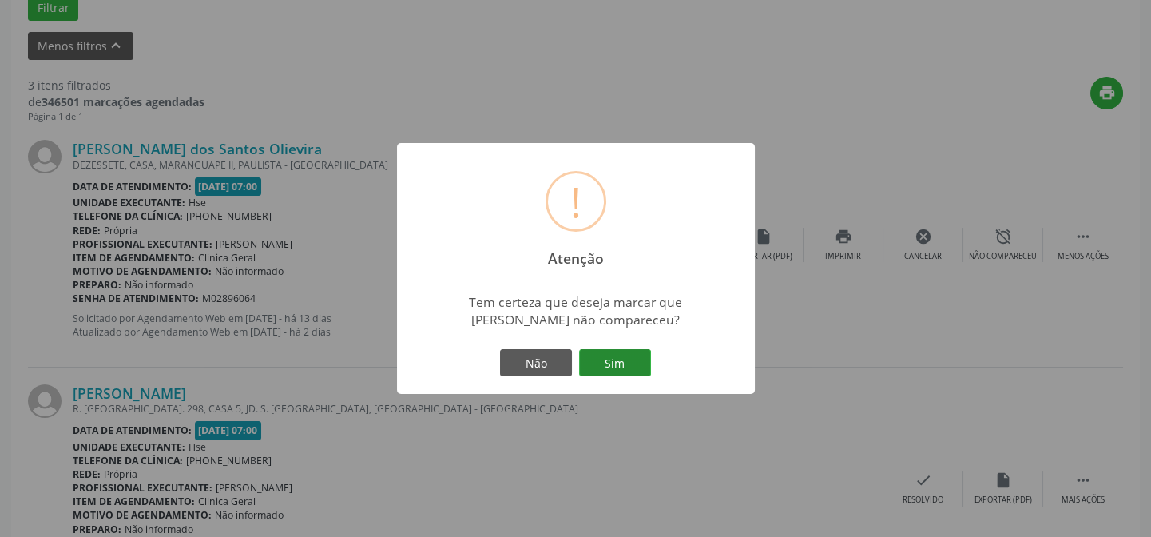
click at [641, 364] on button "Sim" at bounding box center [615, 362] width 72 height 27
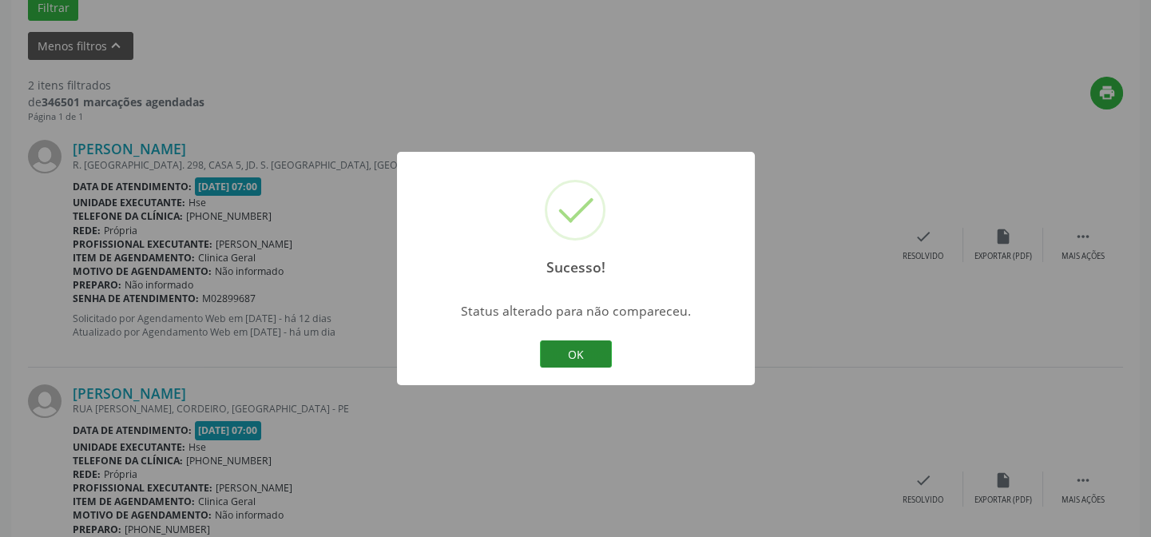
click at [589, 351] on button "OK" at bounding box center [576, 353] width 72 height 27
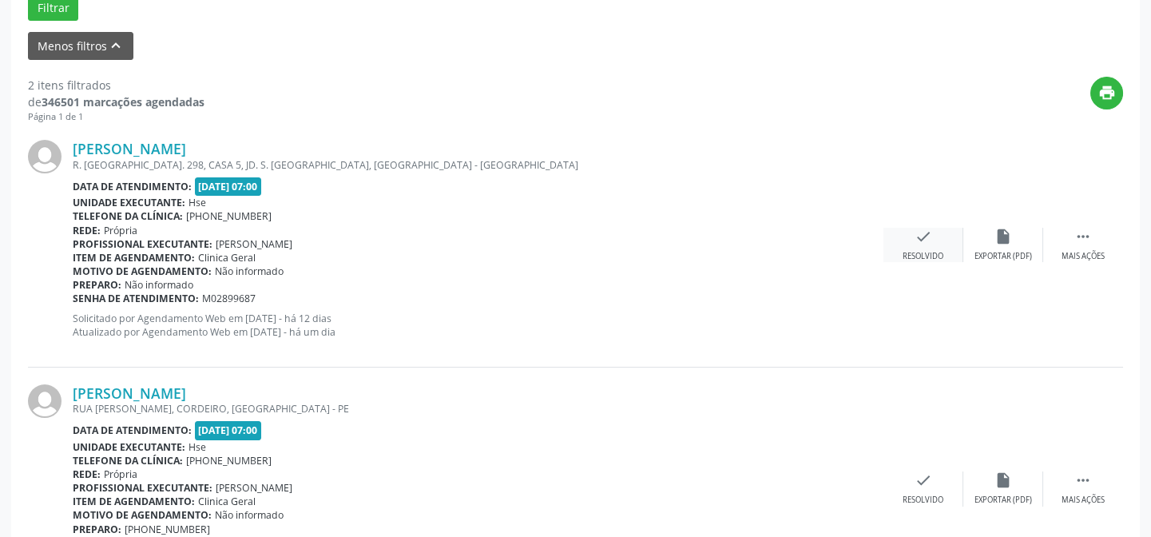
click at [922, 244] on icon "check" at bounding box center [923, 237] width 18 height 18
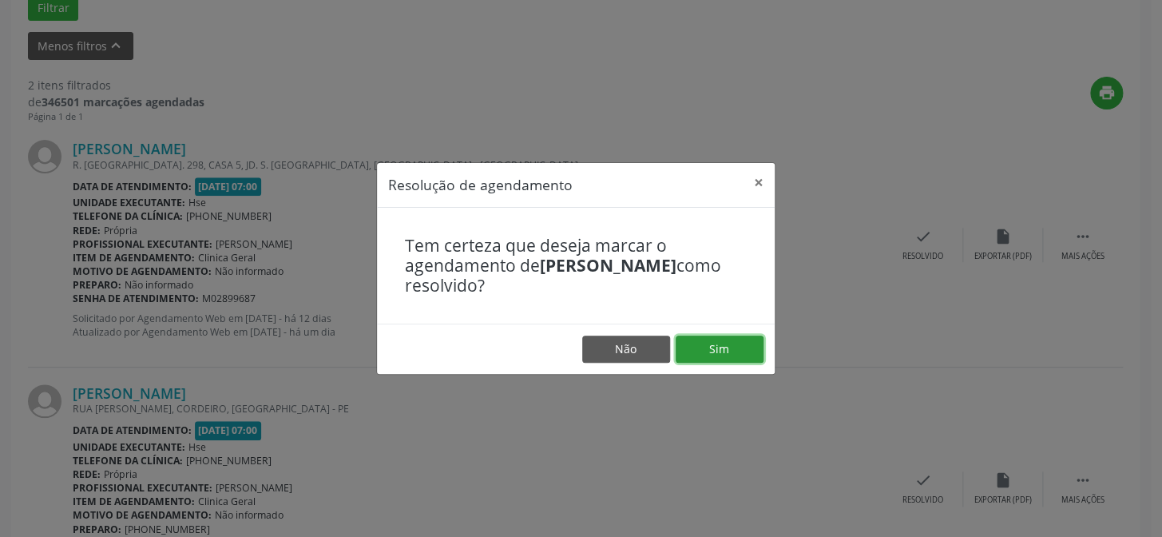
click at [700, 340] on button "Sim" at bounding box center [720, 348] width 88 height 27
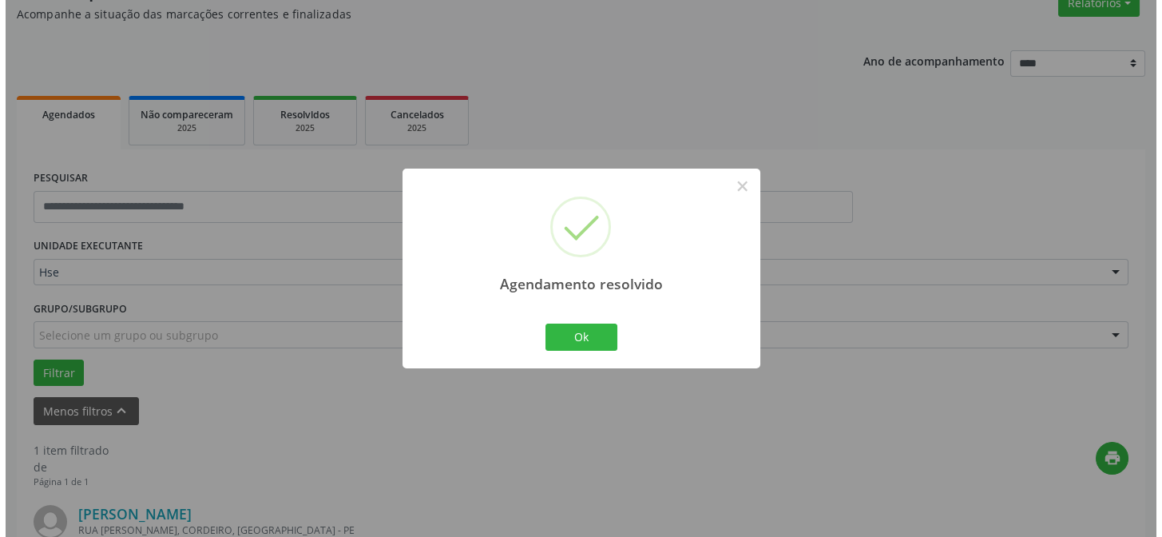
scroll to position [365, 0]
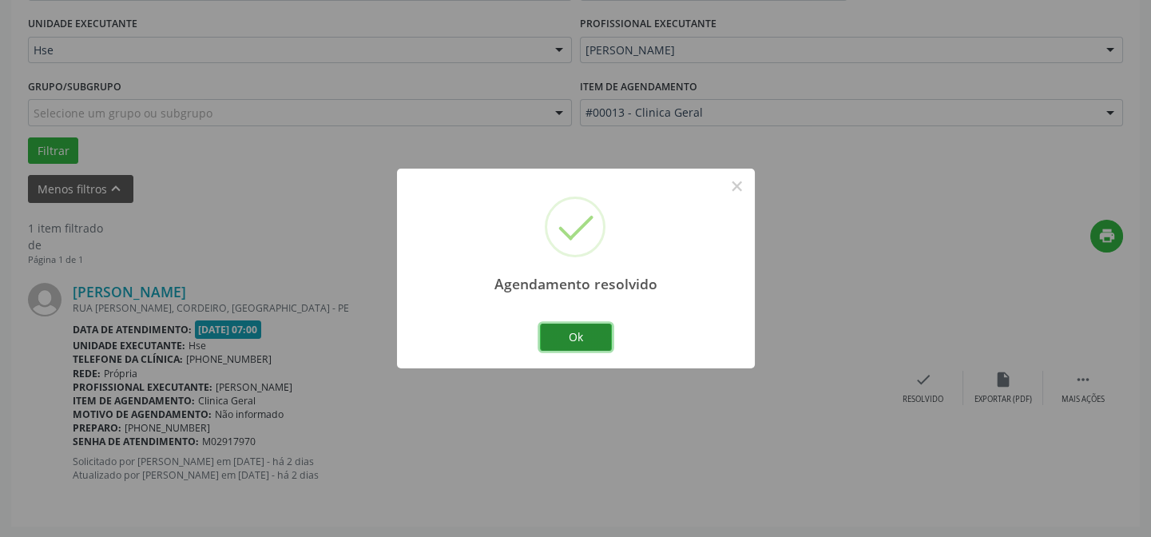
click at [559, 325] on button "Ok" at bounding box center [576, 336] width 72 height 27
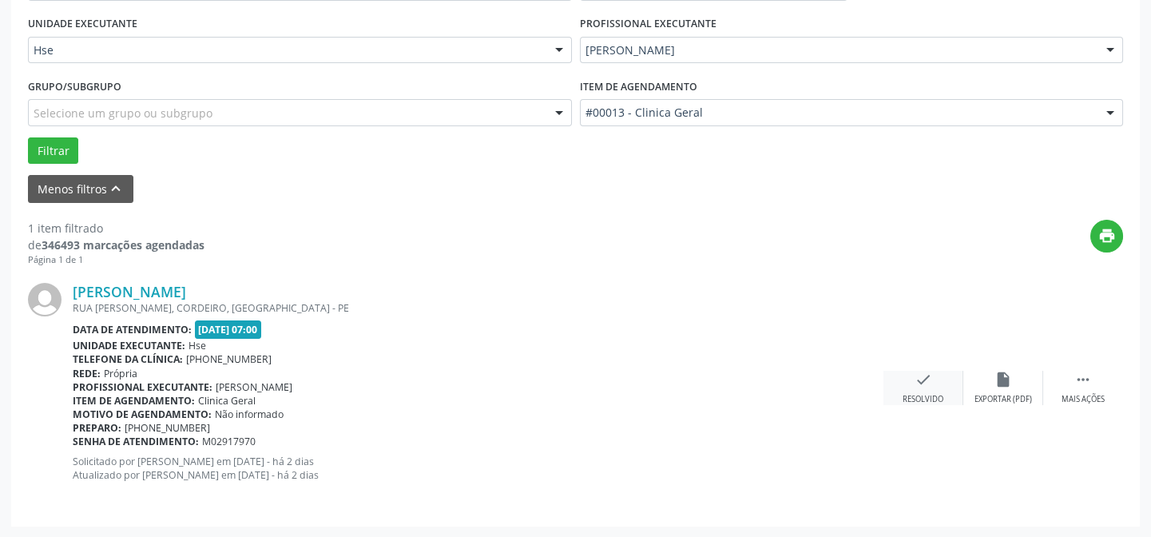
click at [939, 383] on div "check Resolvido" at bounding box center [923, 388] width 80 height 34
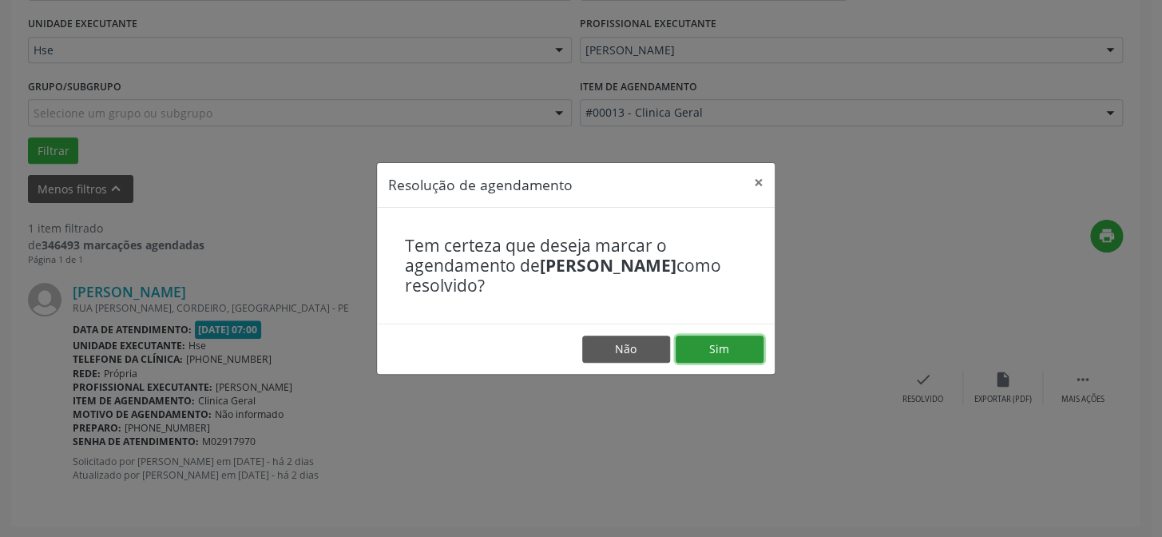
click at [747, 341] on button "Sim" at bounding box center [720, 348] width 88 height 27
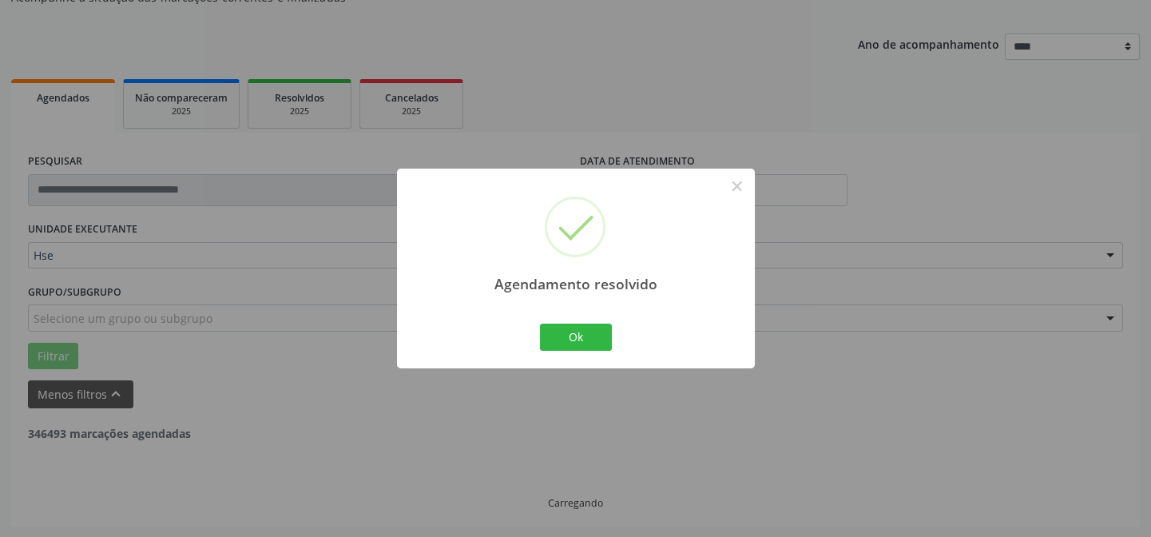
scroll to position [108, 0]
